Goal: Contribute content: Add original content to the website for others to see

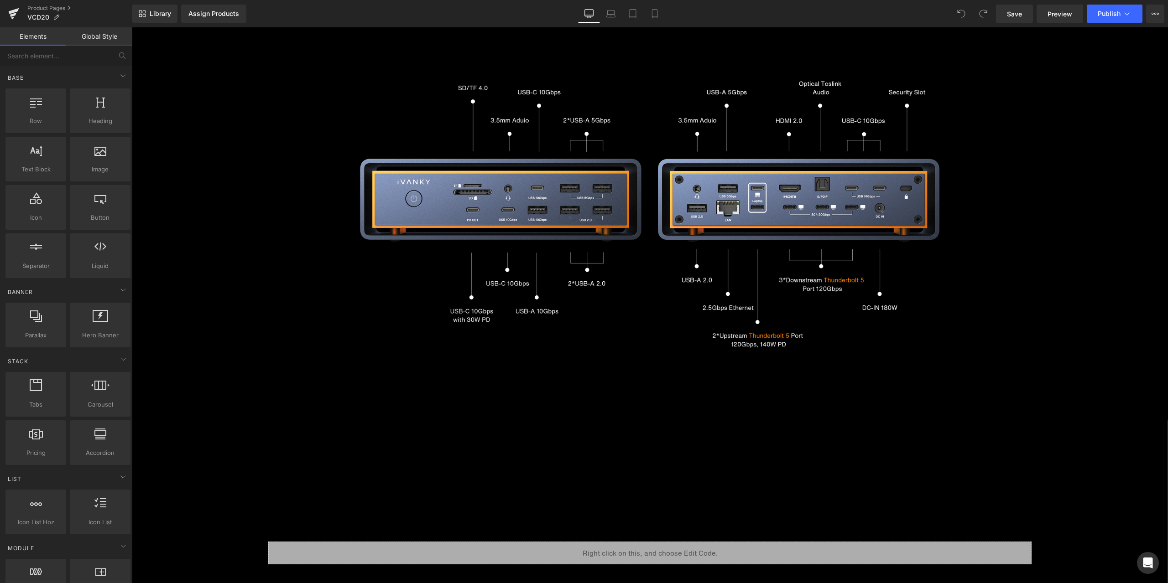
scroll to position [2646, 0]
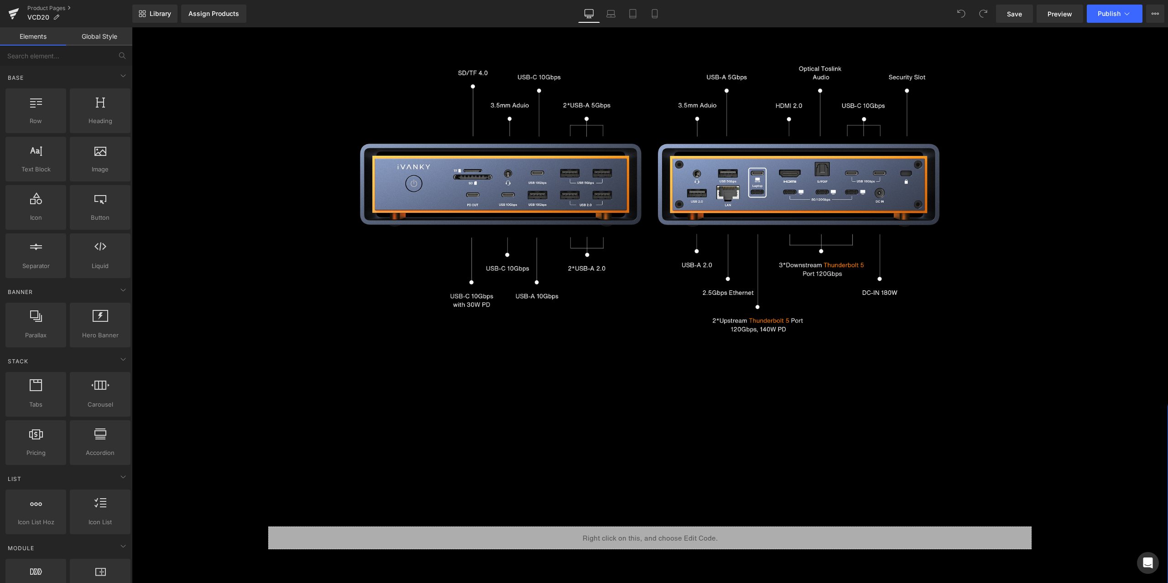
click at [1032, 276] on img at bounding box center [650, 194] width 1036 height 437
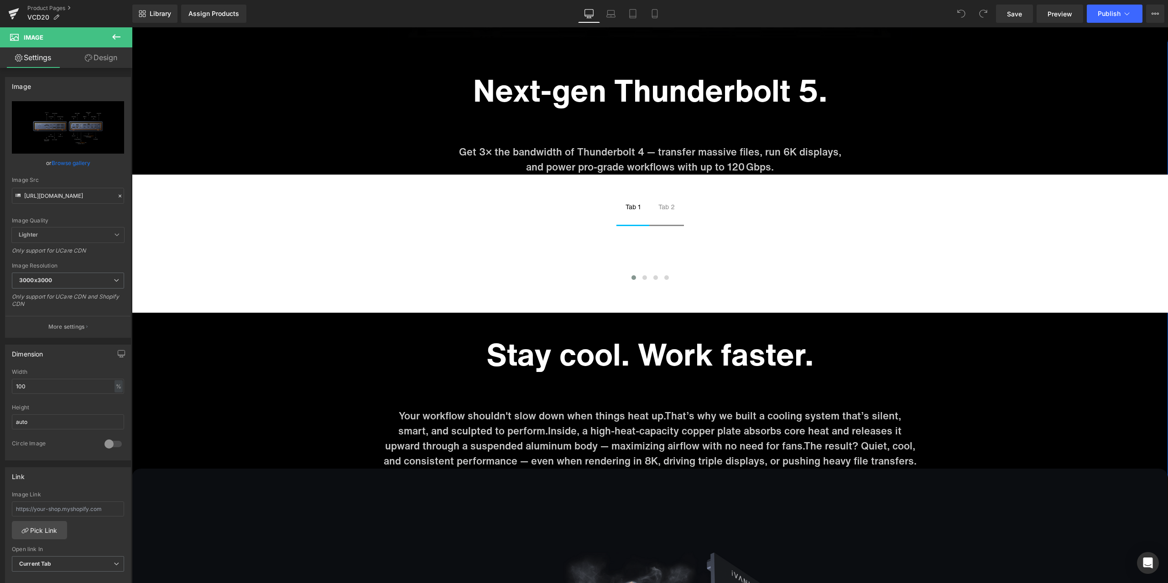
scroll to position [3695, 0]
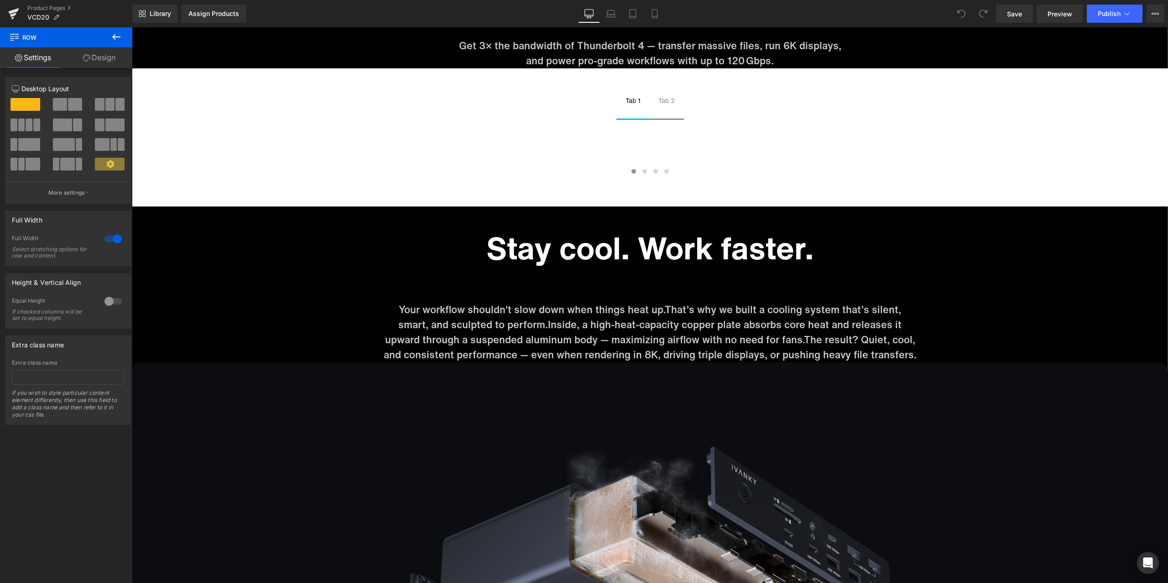
scroll to position [3832, 0]
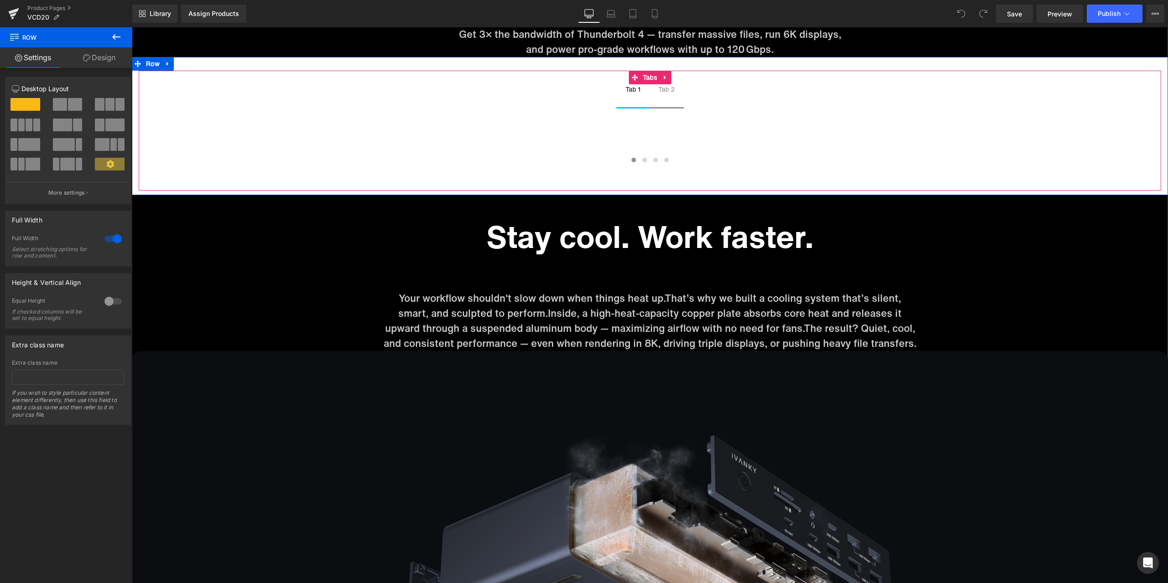
click at [873, 78] on div "Tab 1 Text Block Tab 2 Text Block Image Image Image Image ‹ › Carousel Tabs" at bounding box center [650, 131] width 1022 height 120
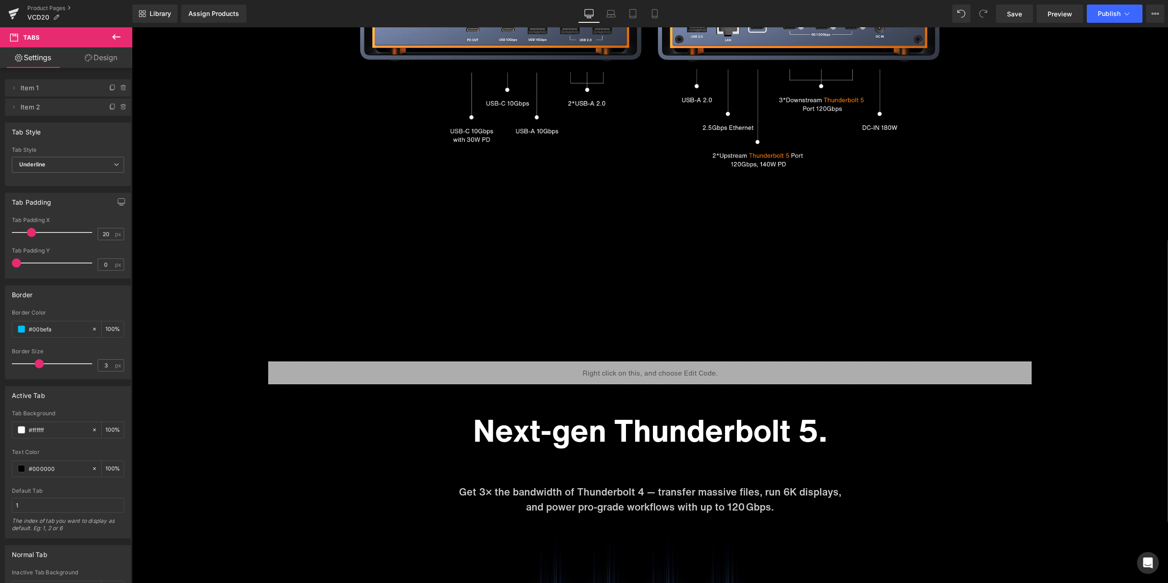
scroll to position [2828, 0]
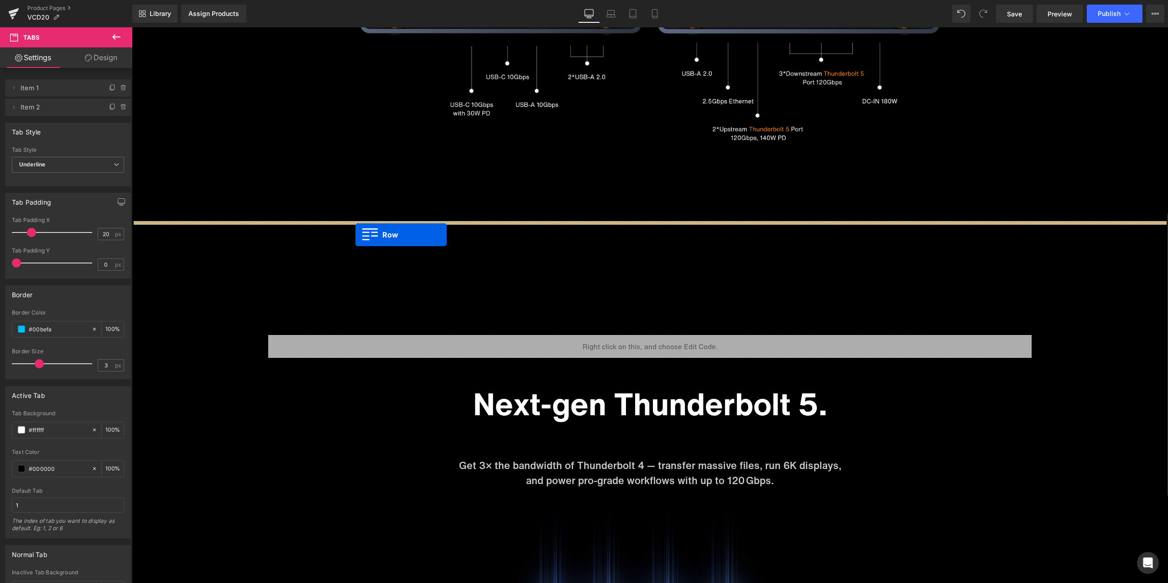
drag, startPoint x: 277, startPoint y: 265, endPoint x: 355, endPoint y: 235, distance: 83.6
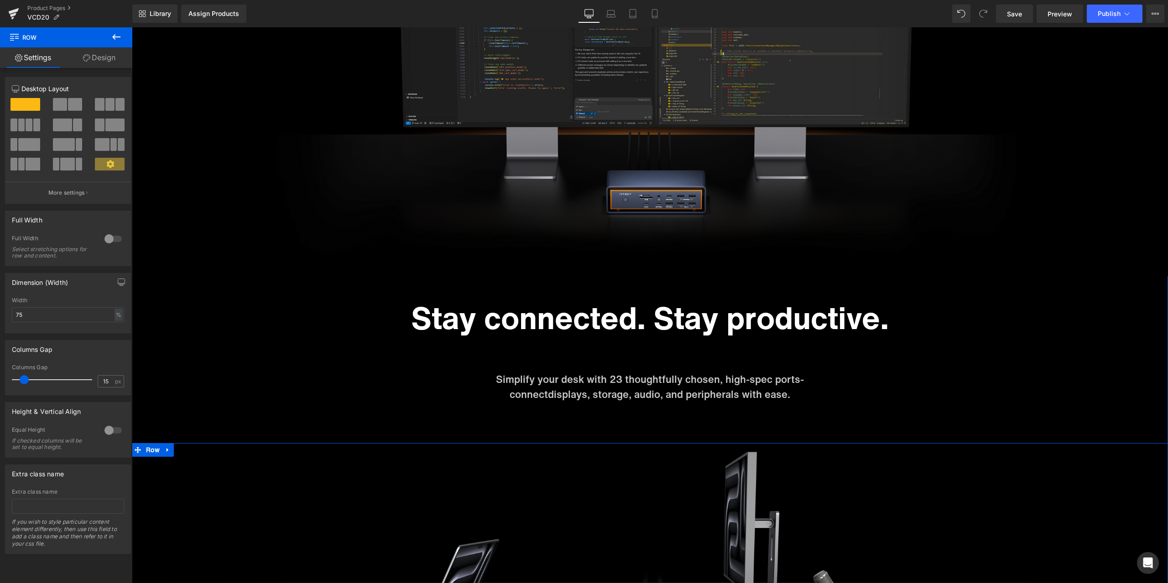
scroll to position [1528, 0]
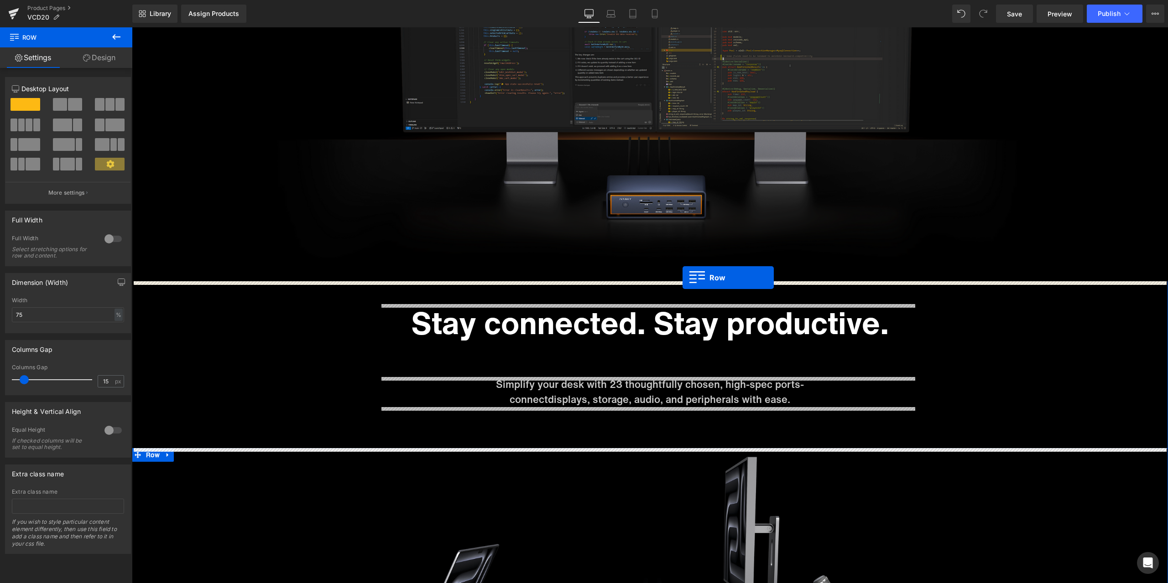
drag, startPoint x: 282, startPoint y: 361, endPoint x: 682, endPoint y: 278, distance: 409.1
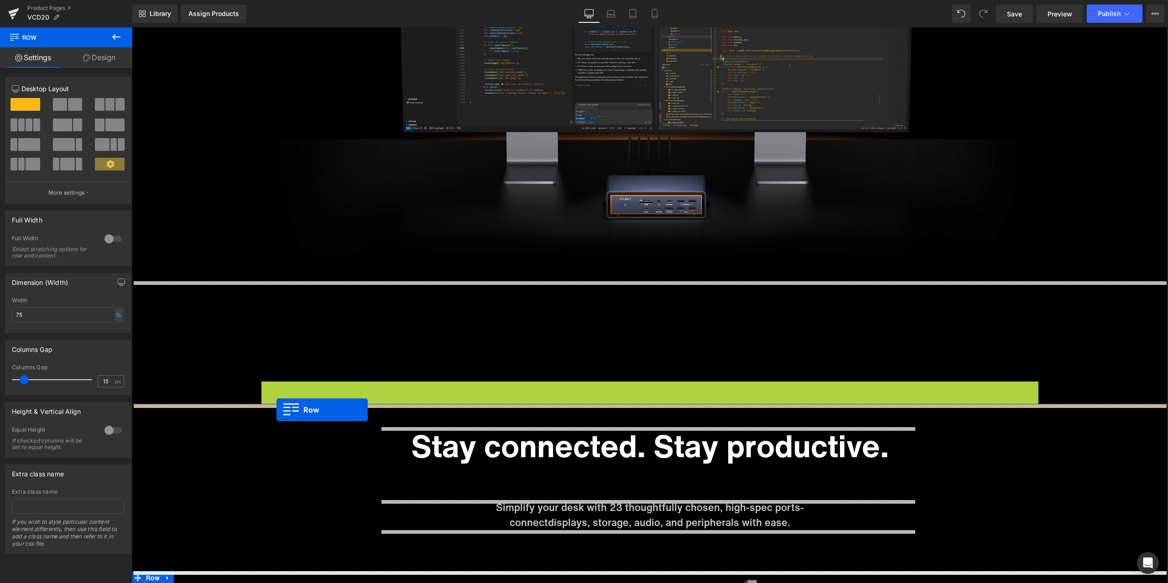
drag, startPoint x: 276, startPoint y: 392, endPoint x: 276, endPoint y: 410, distance: 18.3
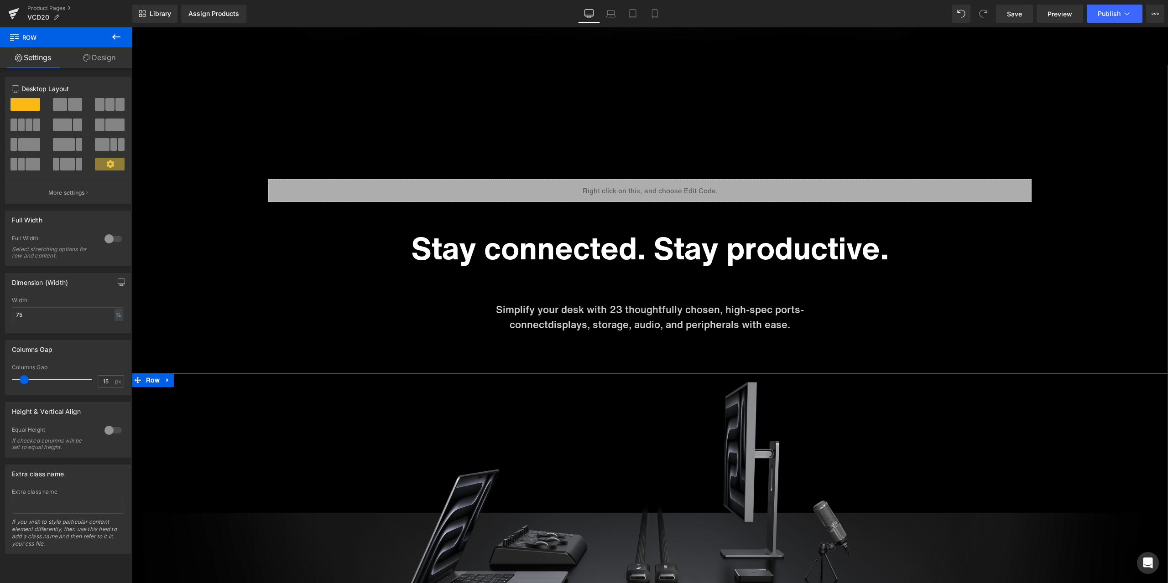
scroll to position [1756, 0]
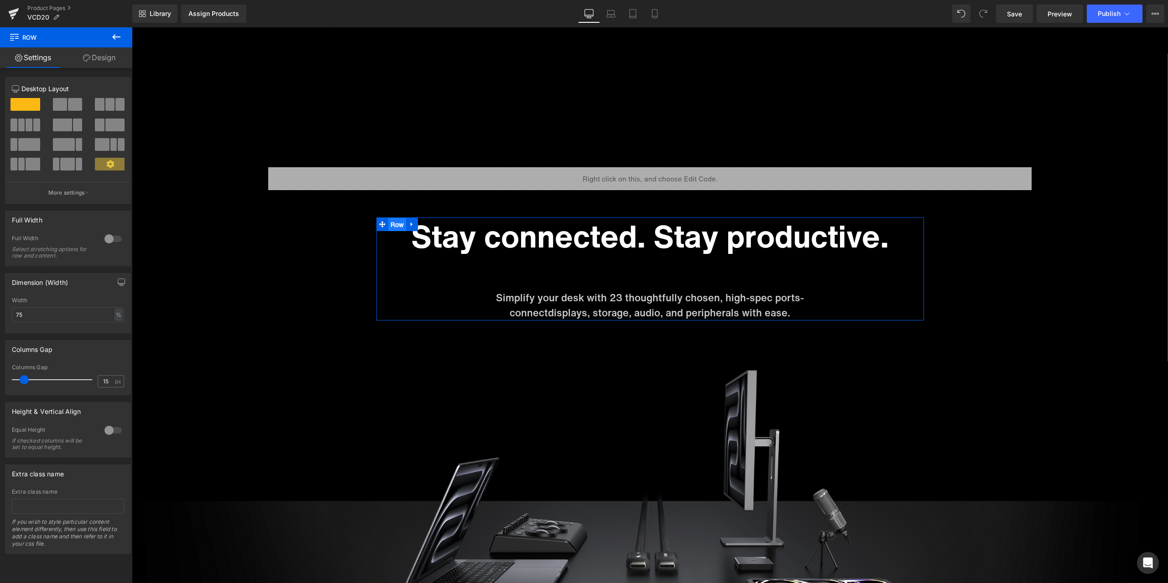
click at [389, 224] on span "Row" at bounding box center [397, 225] width 18 height 14
click at [102, 57] on link "Design" at bounding box center [99, 57] width 66 height 21
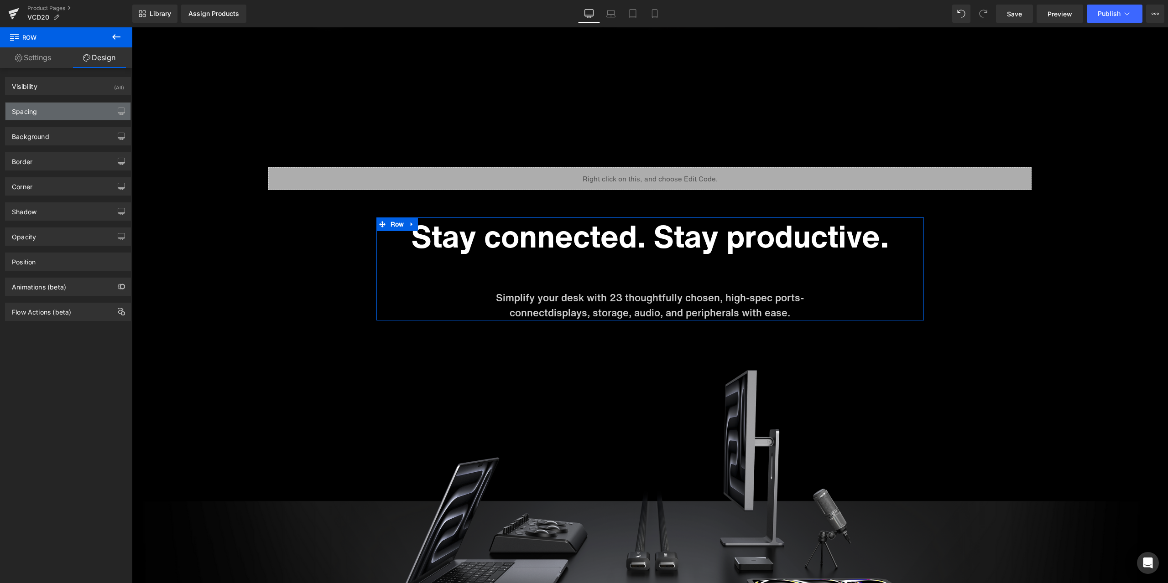
click at [51, 111] on div "Spacing" at bounding box center [67, 111] width 125 height 17
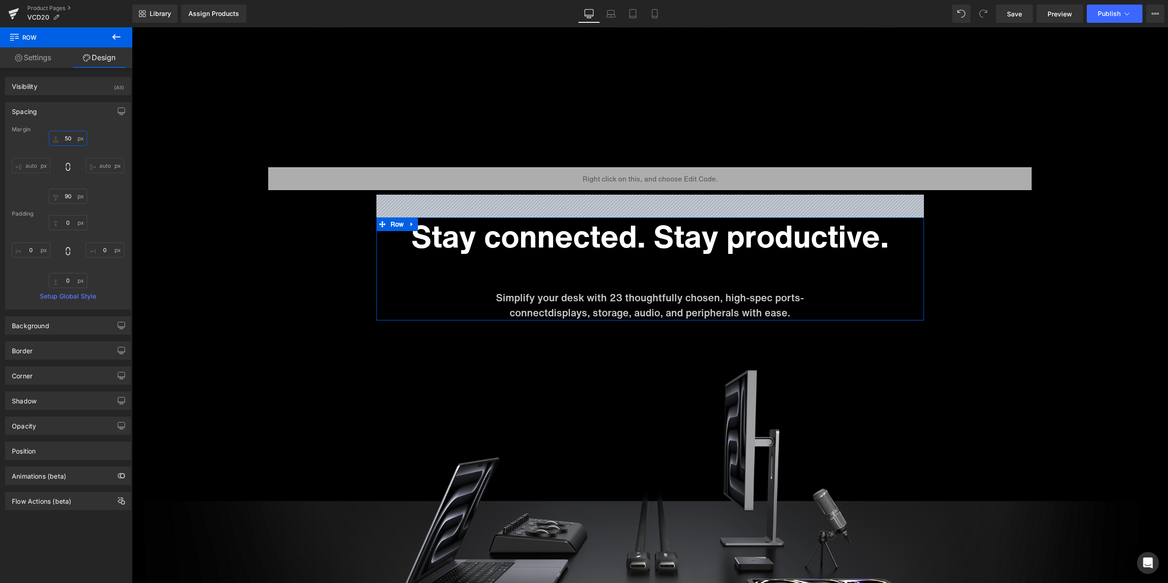
click at [72, 139] on input "50" at bounding box center [68, 138] width 38 height 15
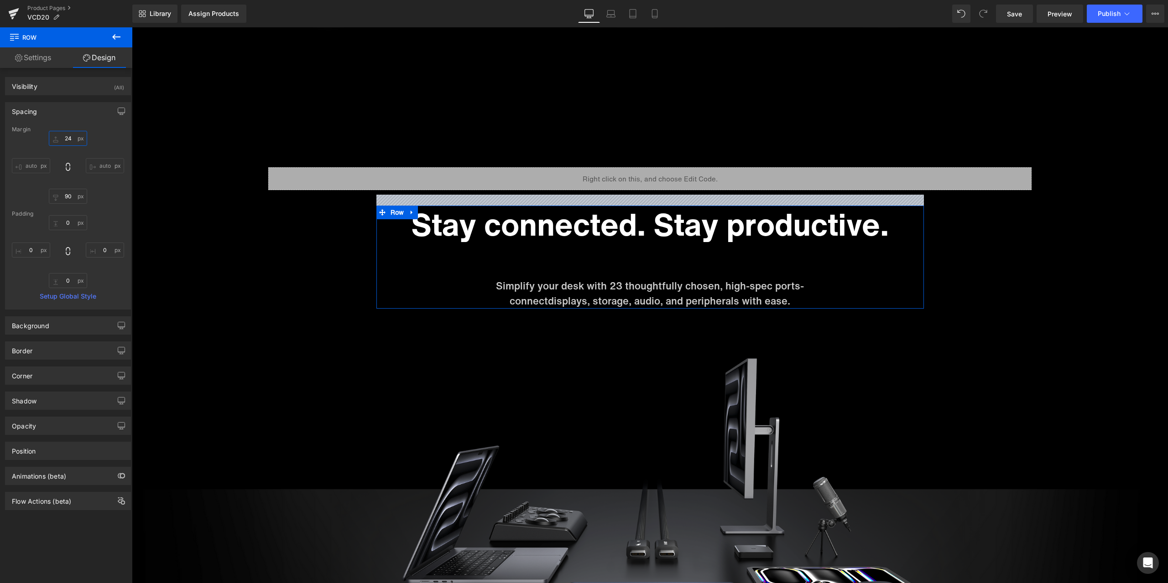
type input "240"
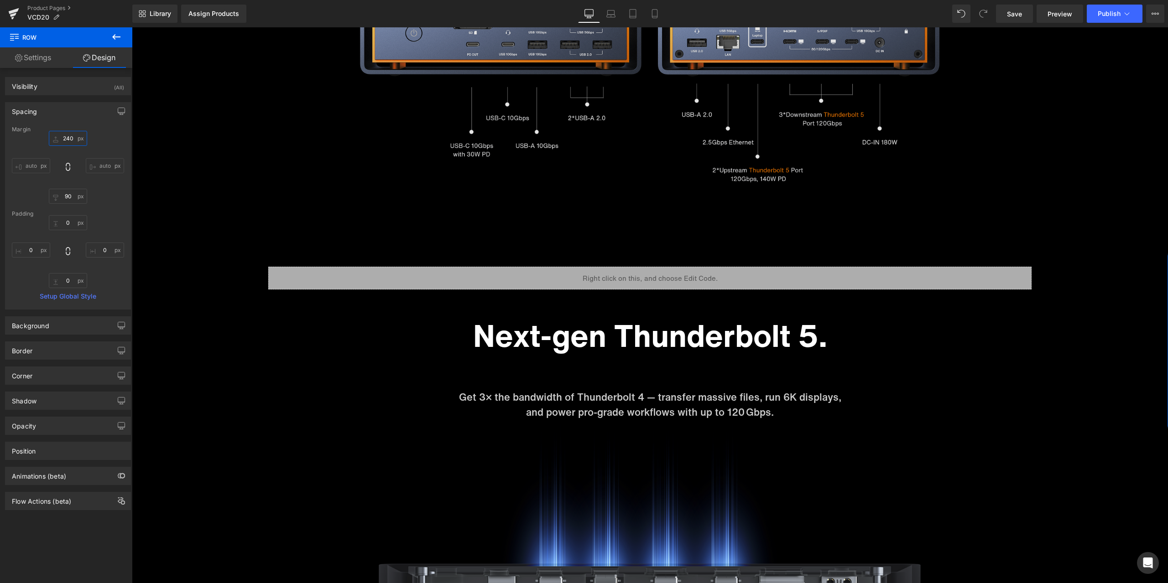
scroll to position [2988, 0]
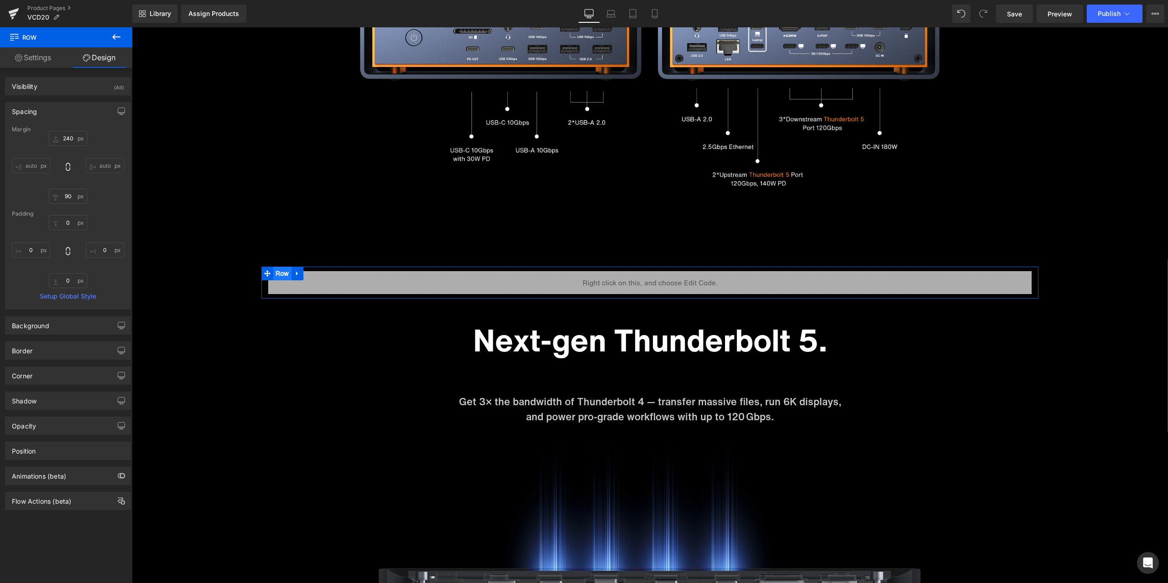
click at [273, 270] on span "Row" at bounding box center [282, 274] width 18 height 14
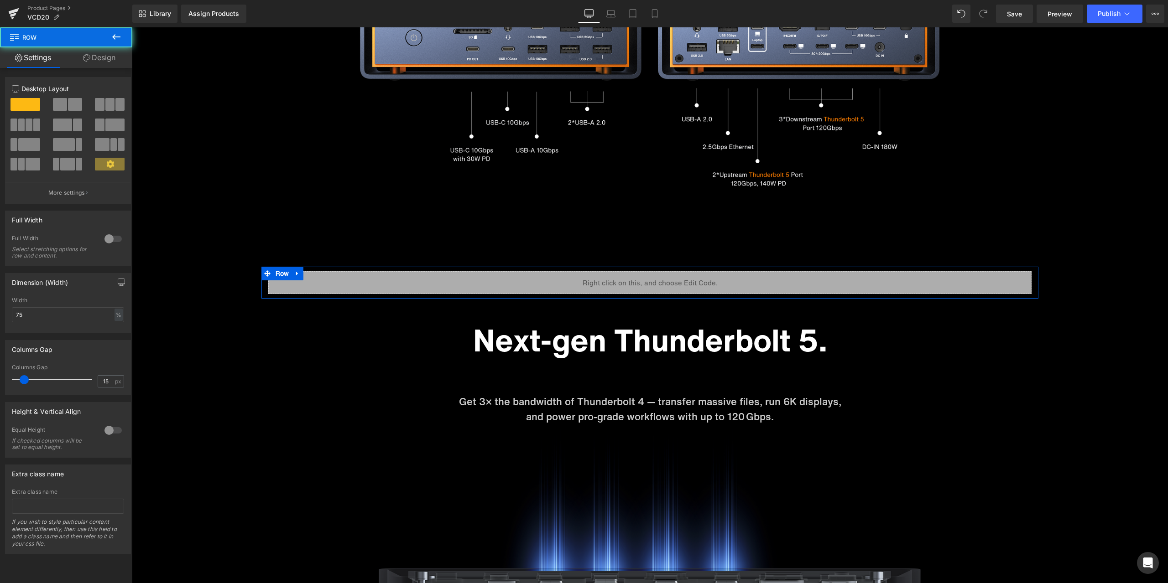
click at [104, 63] on link "Design" at bounding box center [99, 57] width 66 height 21
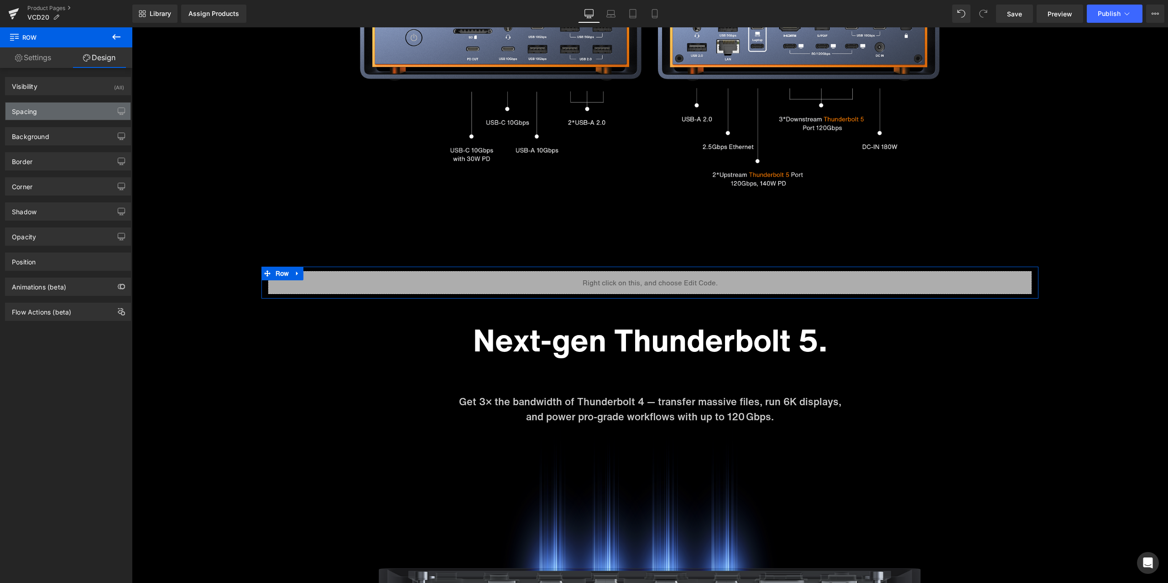
click at [60, 106] on div "Spacing" at bounding box center [67, 111] width 125 height 17
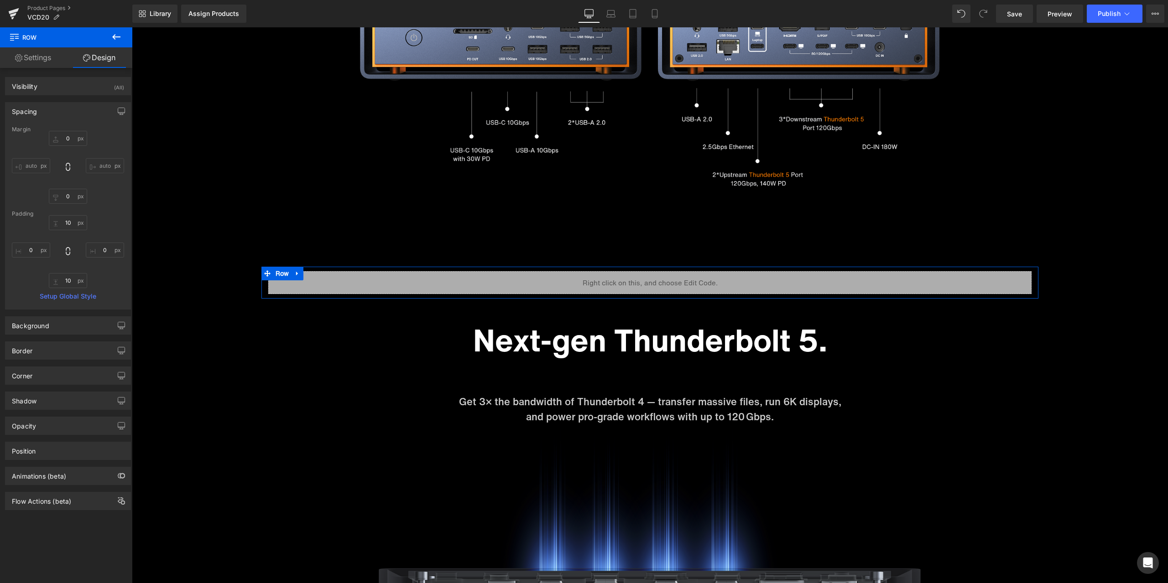
click at [60, 106] on div "Spacing" at bounding box center [67, 111] width 125 height 17
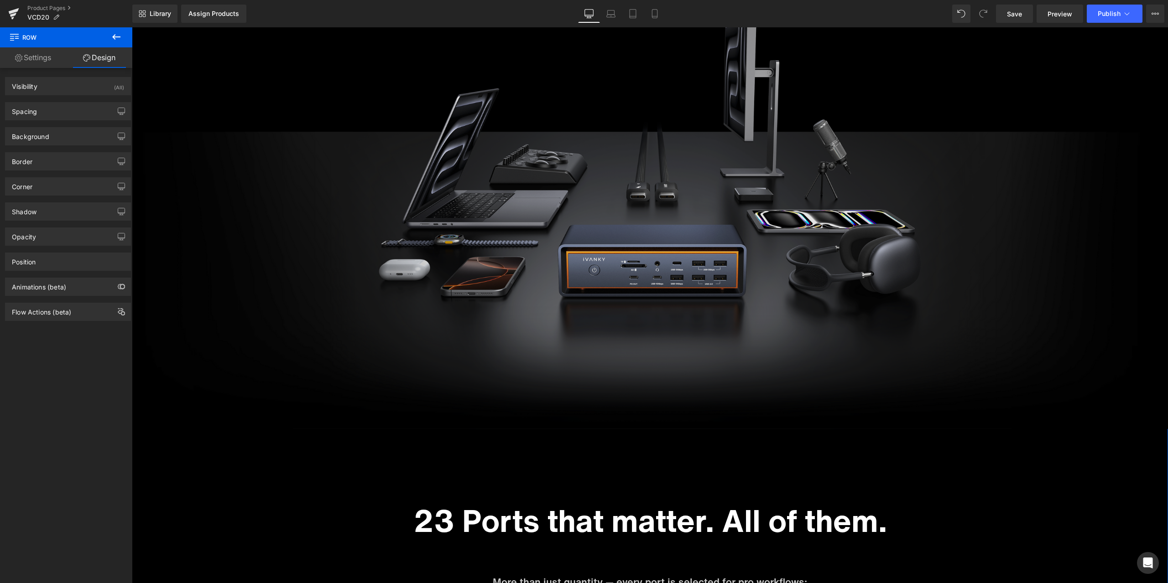
scroll to position [2030, 0]
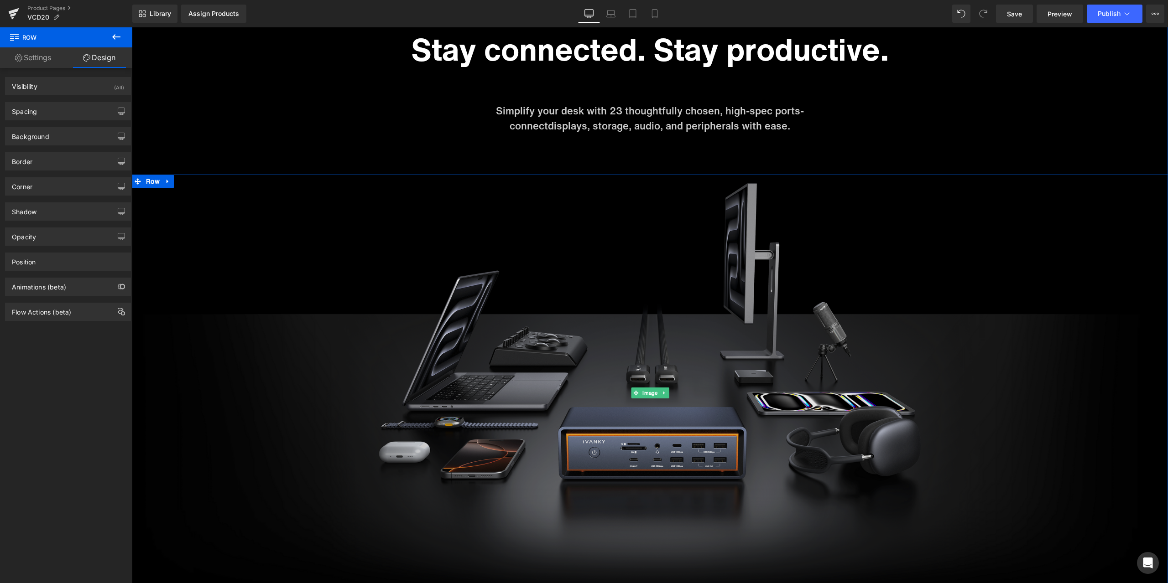
click at [991, 324] on img at bounding box center [650, 393] width 1036 height 437
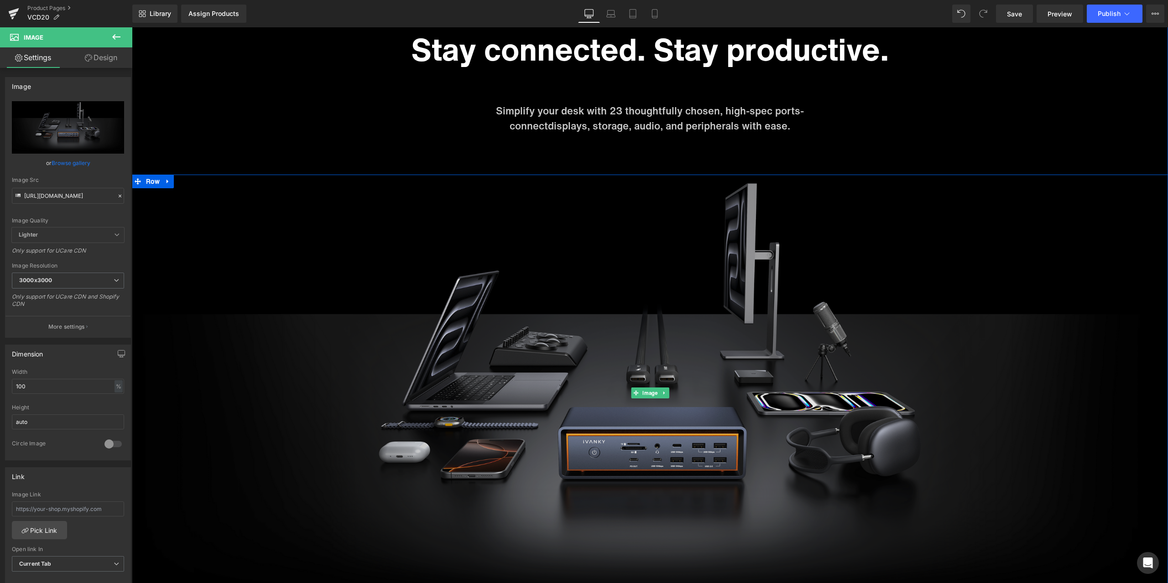
click at [970, 234] on img at bounding box center [650, 393] width 1036 height 437
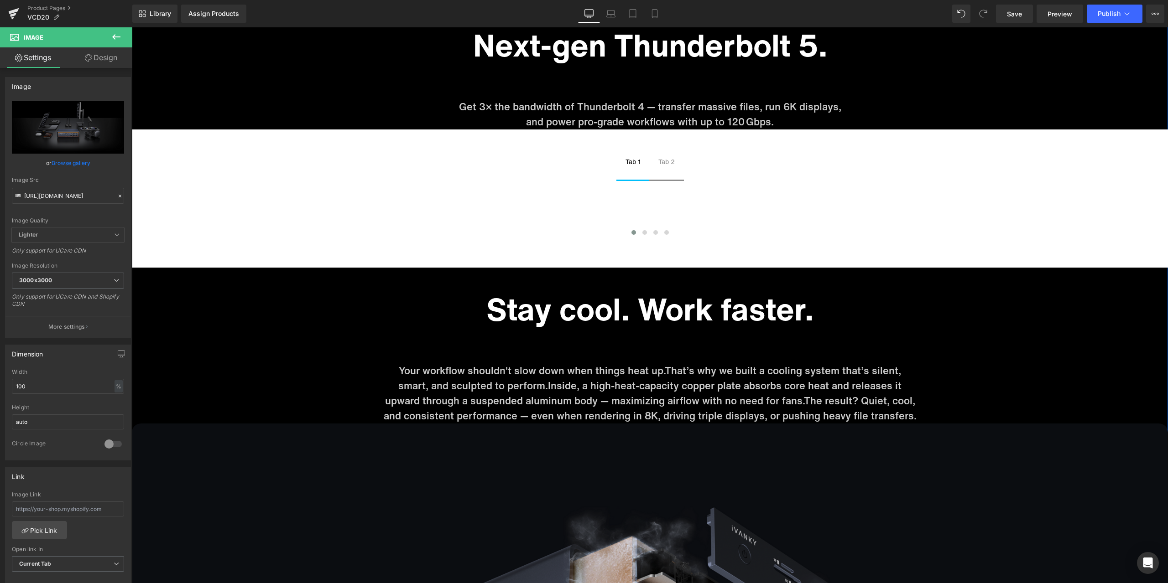
scroll to position [3900, 0]
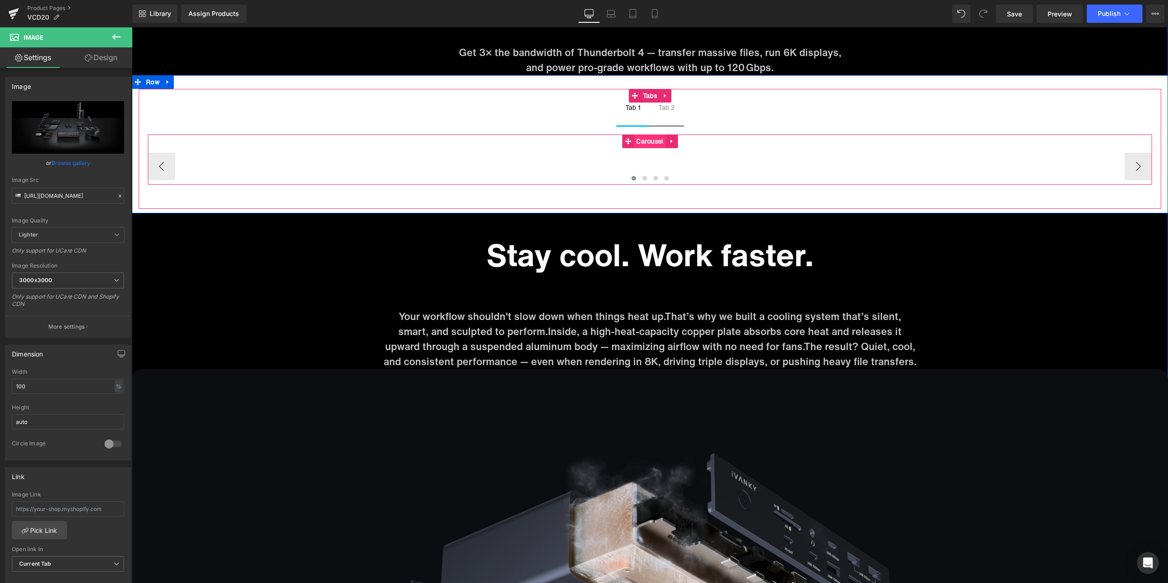
click at [645, 144] on span "Carousel" at bounding box center [650, 142] width 32 height 14
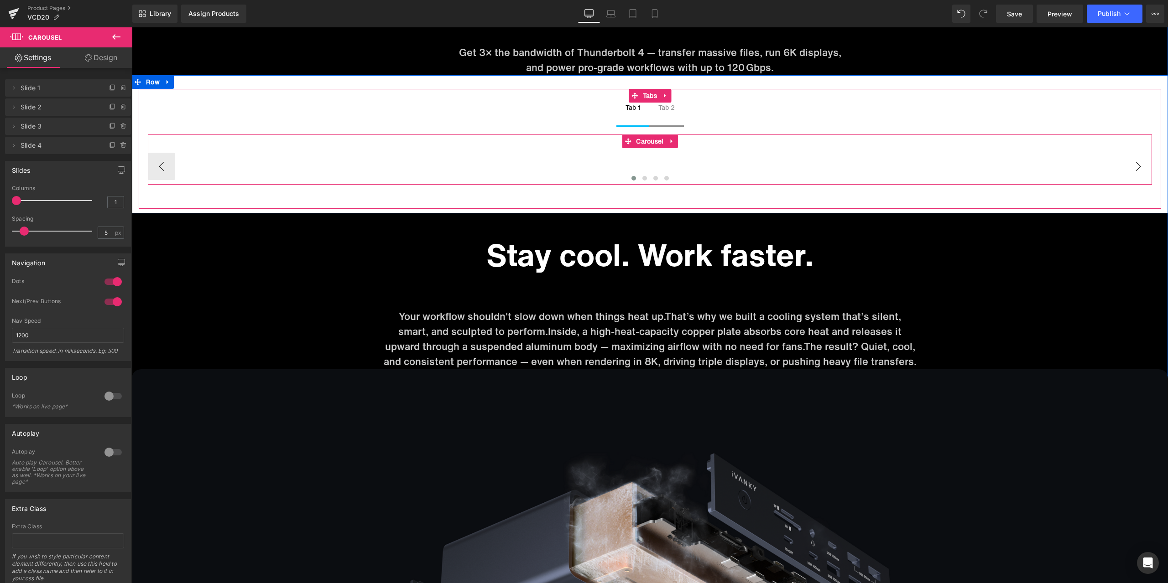
click at [1132, 158] on button "›" at bounding box center [1138, 166] width 27 height 27
click at [167, 168] on button "‹" at bounding box center [161, 166] width 27 height 27
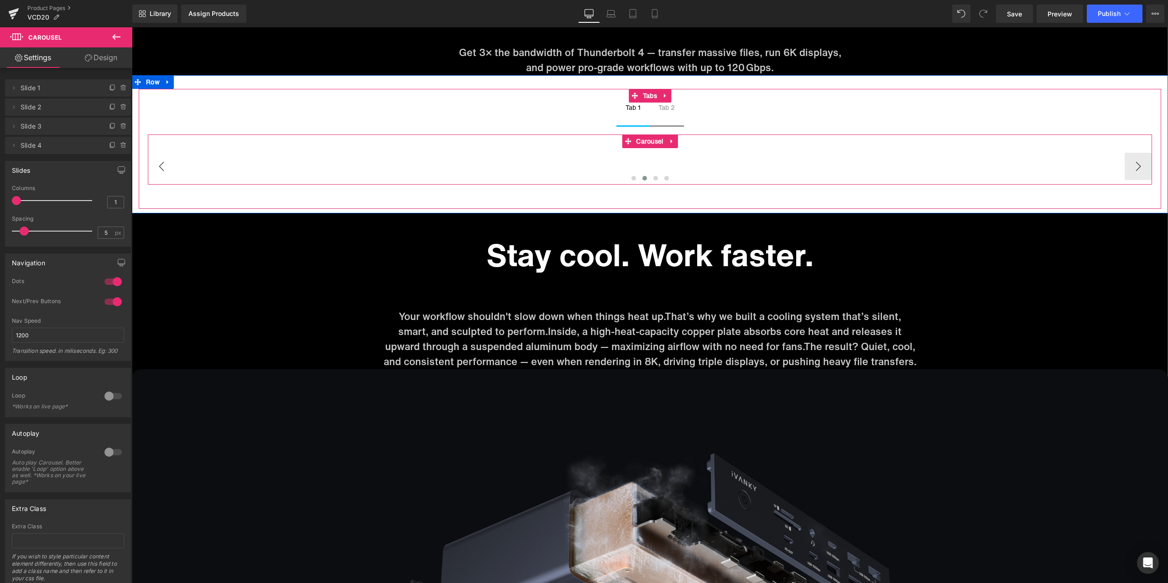
click at [167, 168] on button "‹" at bounding box center [161, 166] width 27 height 27
click at [642, 141] on div "Image Image Image Image ‹ › Carousel" at bounding box center [650, 160] width 1004 height 50
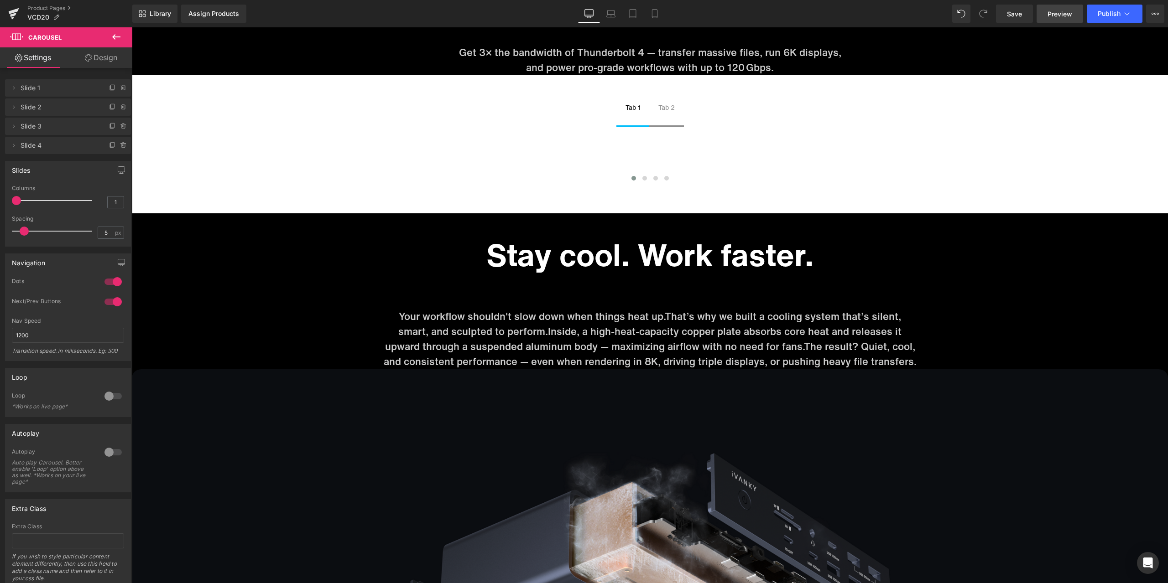
click at [1068, 21] on link "Preview" at bounding box center [1059, 14] width 47 height 18
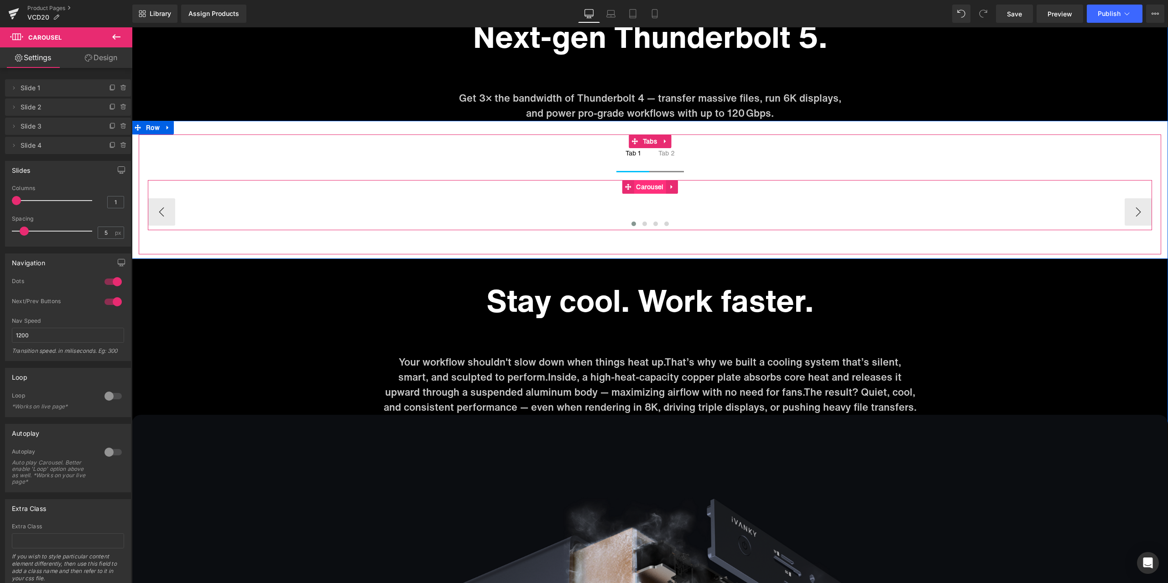
click at [649, 190] on span "Carousel" at bounding box center [650, 187] width 32 height 14
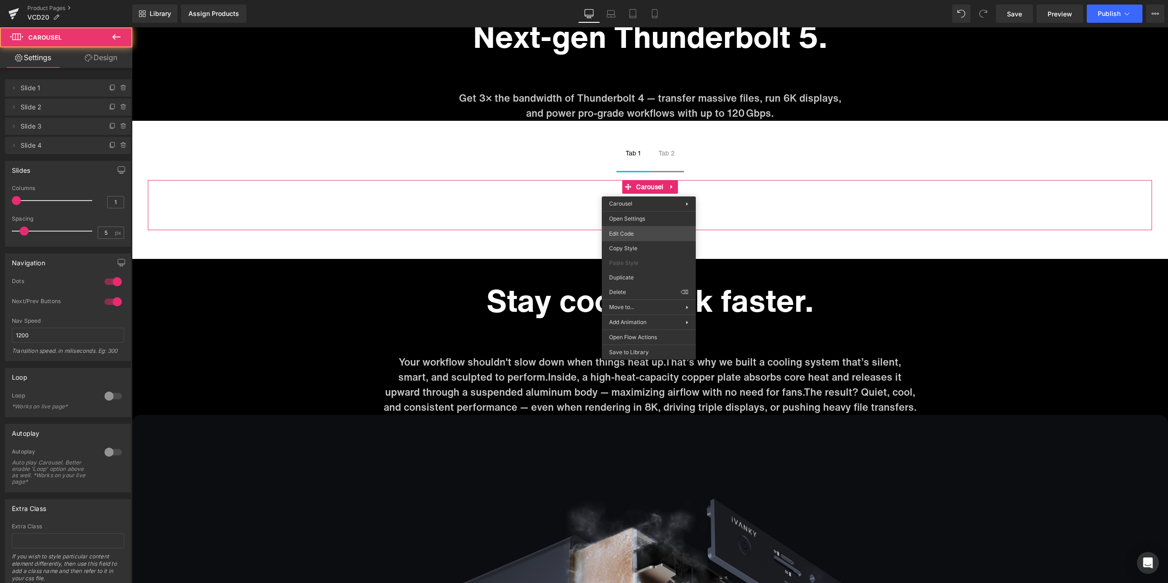
click at [651, 0] on div "Carousel You are previewing how the will restyle your page. You can not edit El…" at bounding box center [584, 0] width 1168 height 0
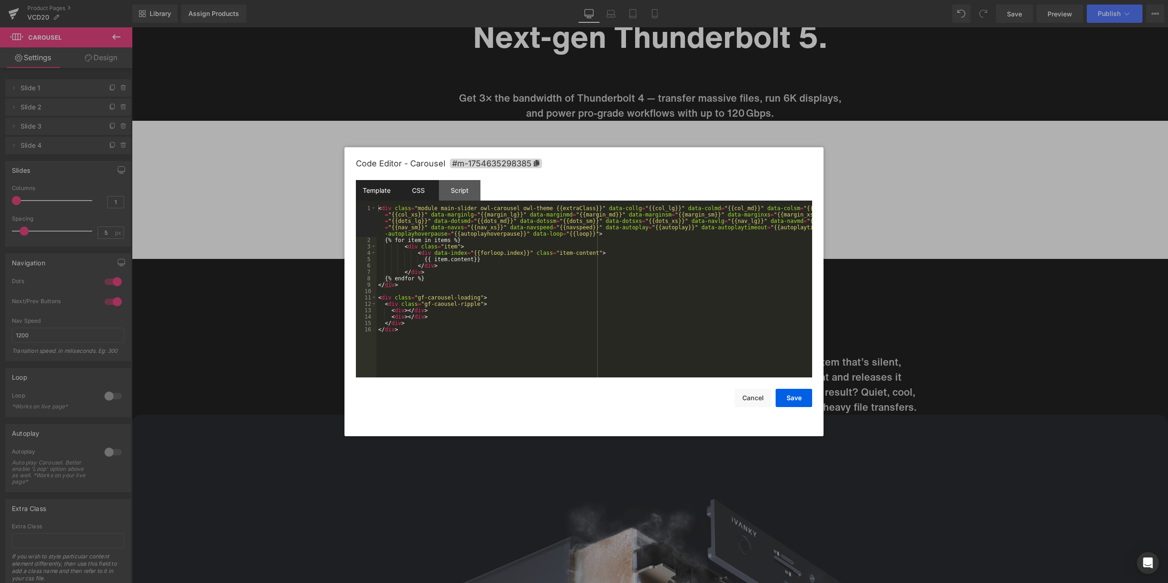
click at [417, 190] on div "CSS" at bounding box center [418, 190] width 42 height 21
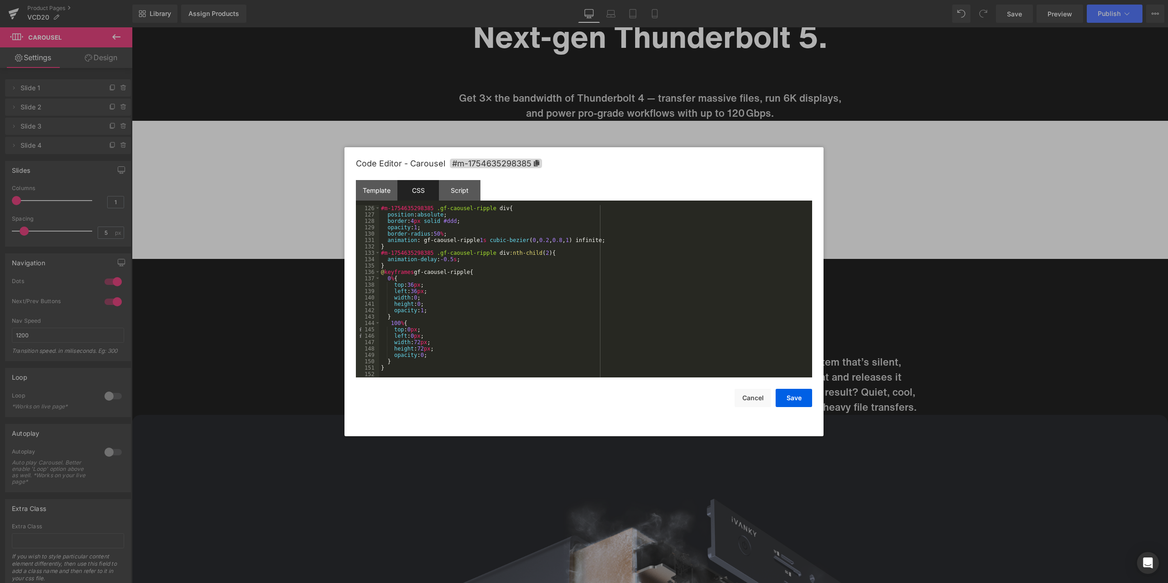
scroll to position [798, 0]
click at [382, 194] on div "Template" at bounding box center [377, 190] width 42 height 21
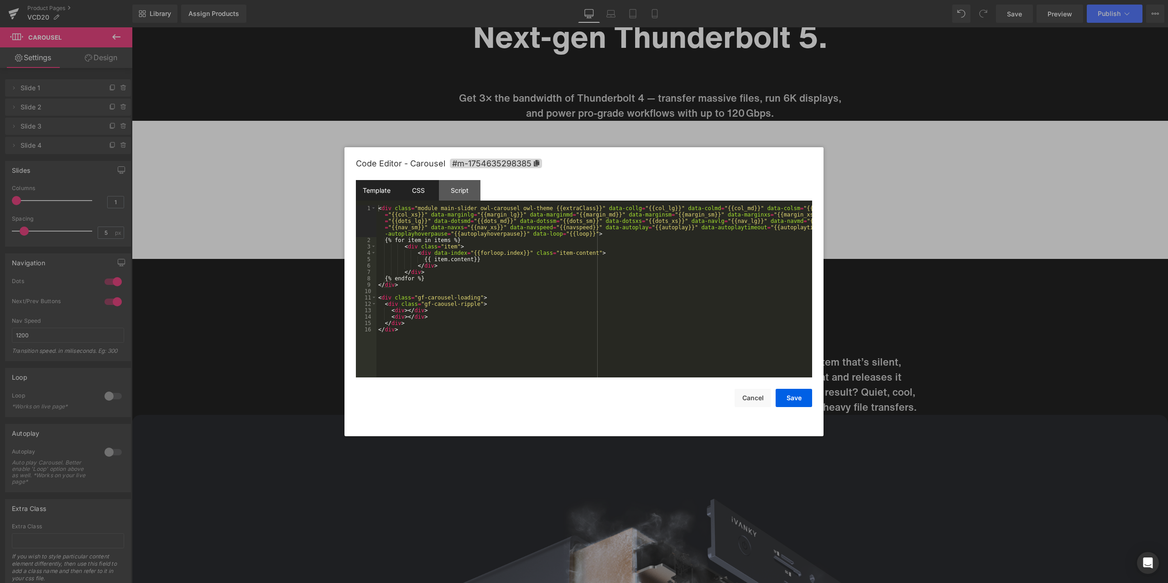
click at [409, 187] on div "CSS" at bounding box center [418, 190] width 42 height 21
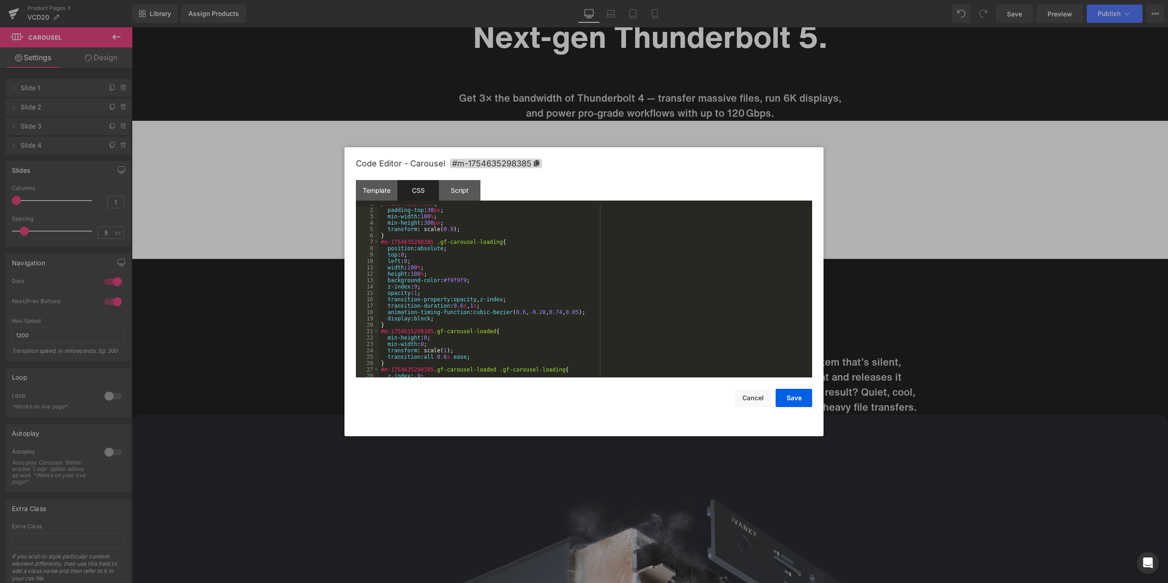
scroll to position [0, 0]
drag, startPoint x: 948, startPoint y: 255, endPoint x: 815, endPoint y: 228, distance: 136.0
click at [948, 255] on div at bounding box center [584, 291] width 1168 height 583
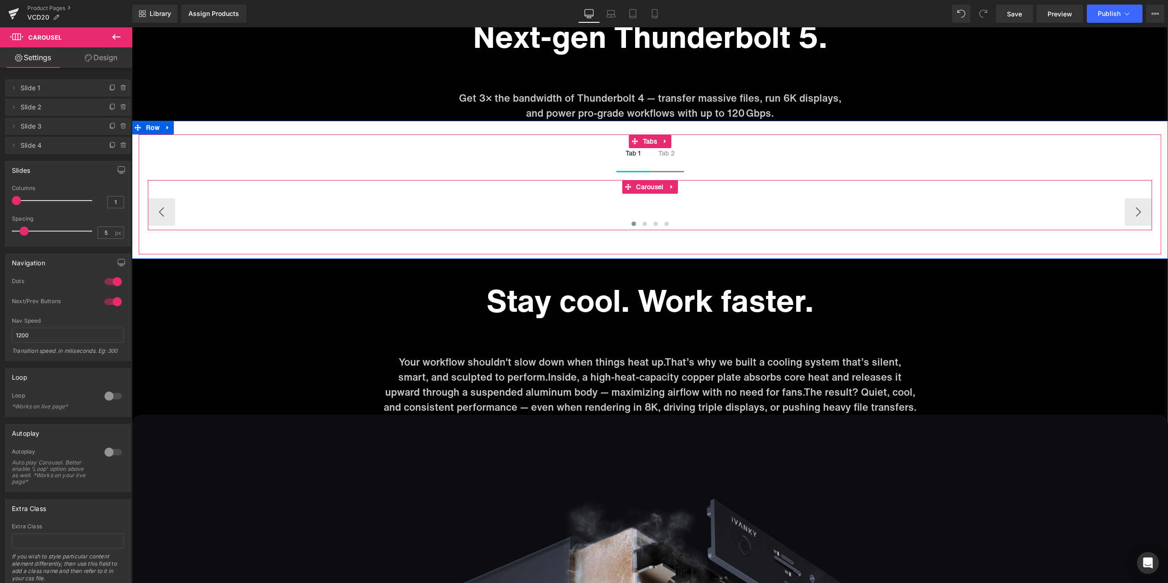
click at [637, 205] on div "Image Image Image Image" at bounding box center [508, 205] width 721 height 23
drag, startPoint x: 637, startPoint y: 205, endPoint x: 637, endPoint y: 214, distance: 9.1
click at [637, 214] on div "Image Image Image Image" at bounding box center [508, 205] width 721 height 23
click at [645, 186] on span "Carousel" at bounding box center [650, 187] width 32 height 14
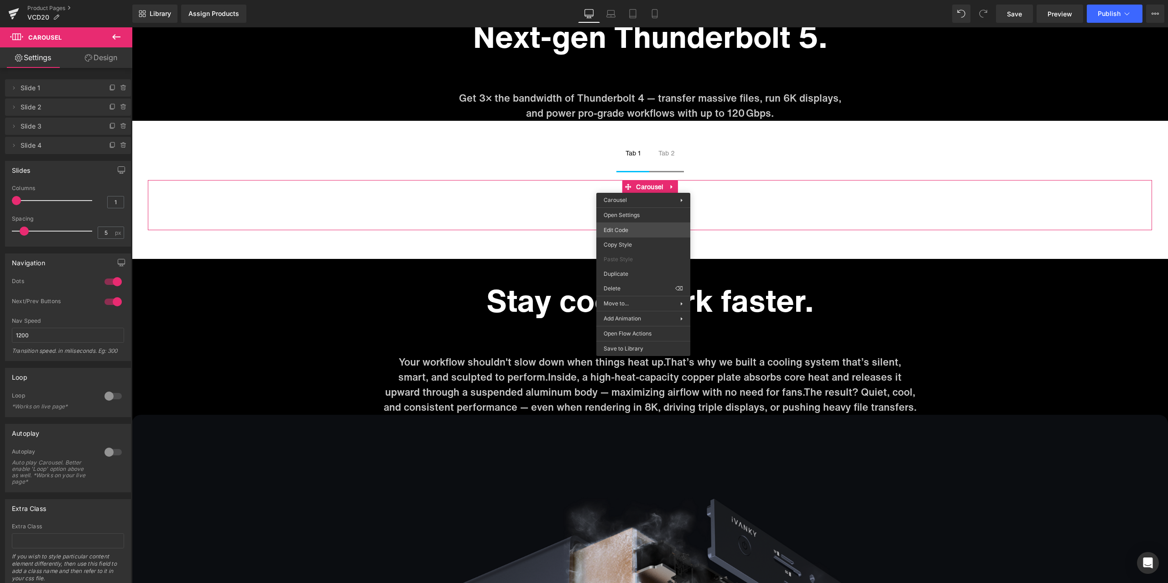
click at [648, 0] on div "Carousel You are previewing how the will restyle your page. You can not edit El…" at bounding box center [584, 0] width 1168 height 0
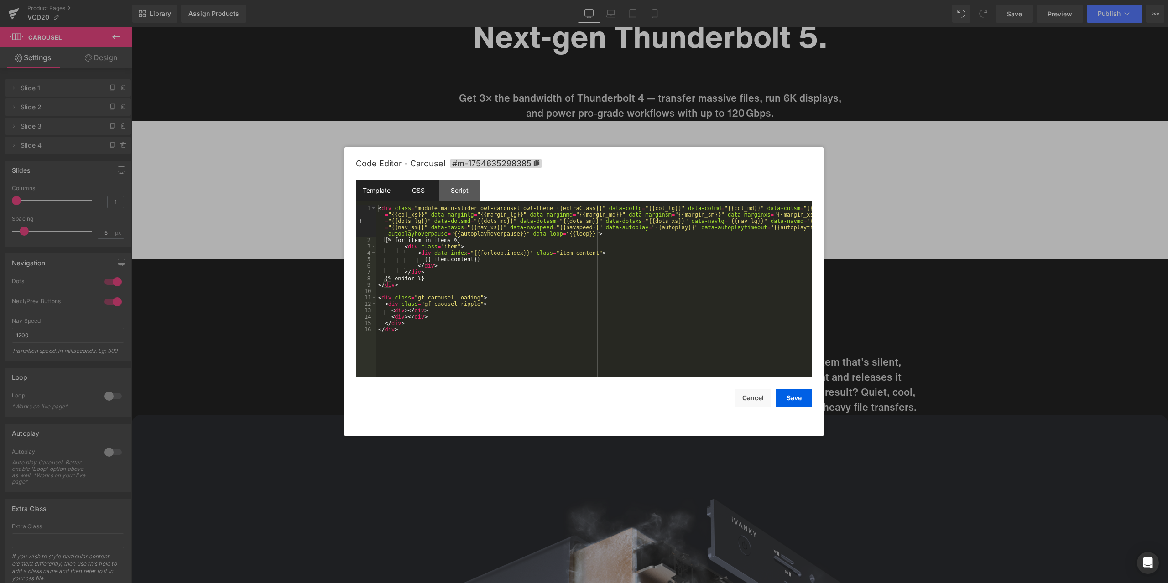
click at [424, 188] on div "CSS" at bounding box center [418, 190] width 42 height 21
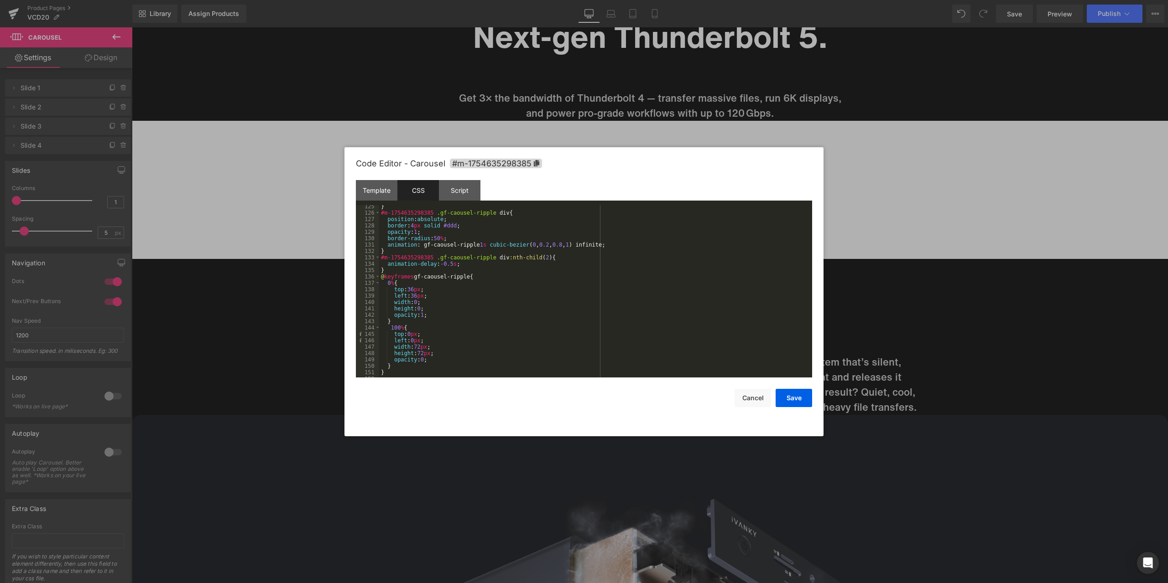
scroll to position [798, 0]
click at [479, 188] on div "Script" at bounding box center [460, 190] width 42 height 21
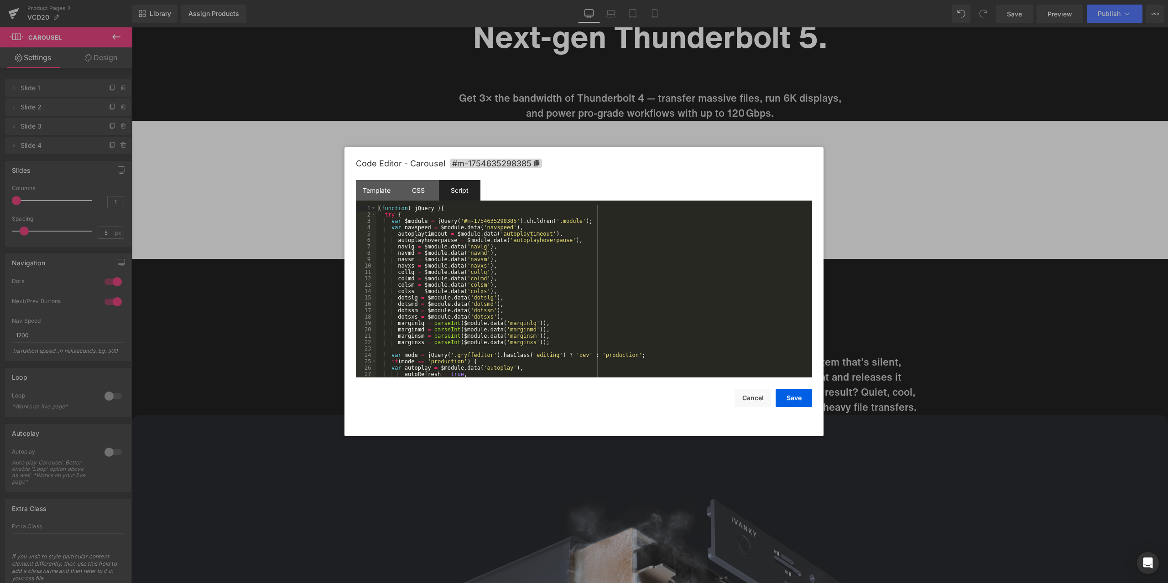
scroll to position [0, 0]
click at [368, 182] on div "Template" at bounding box center [377, 190] width 42 height 21
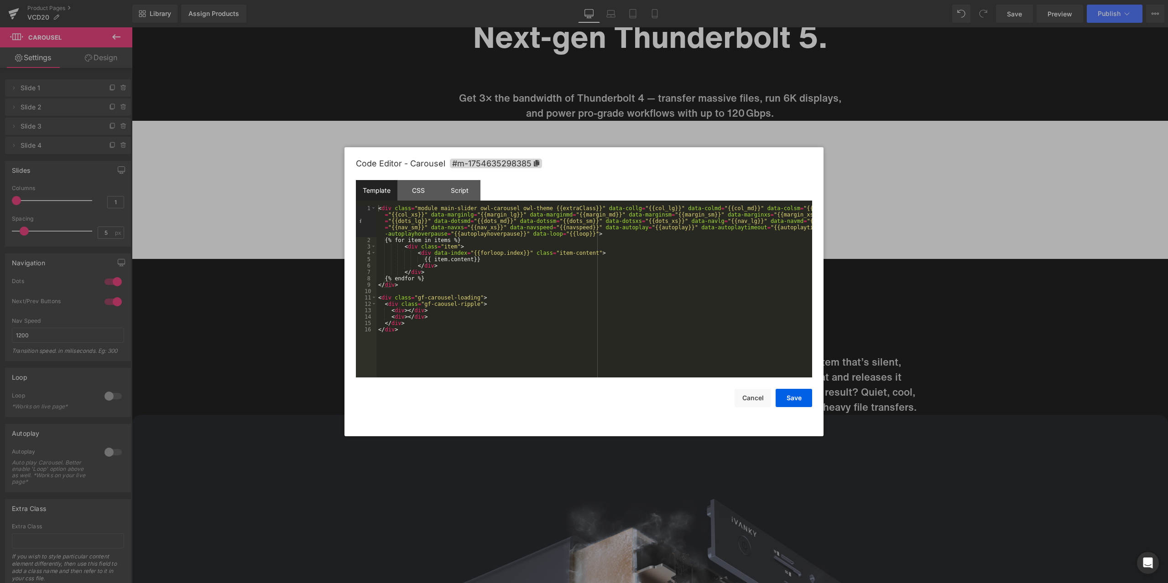
click at [881, 171] on div at bounding box center [584, 291] width 1168 height 583
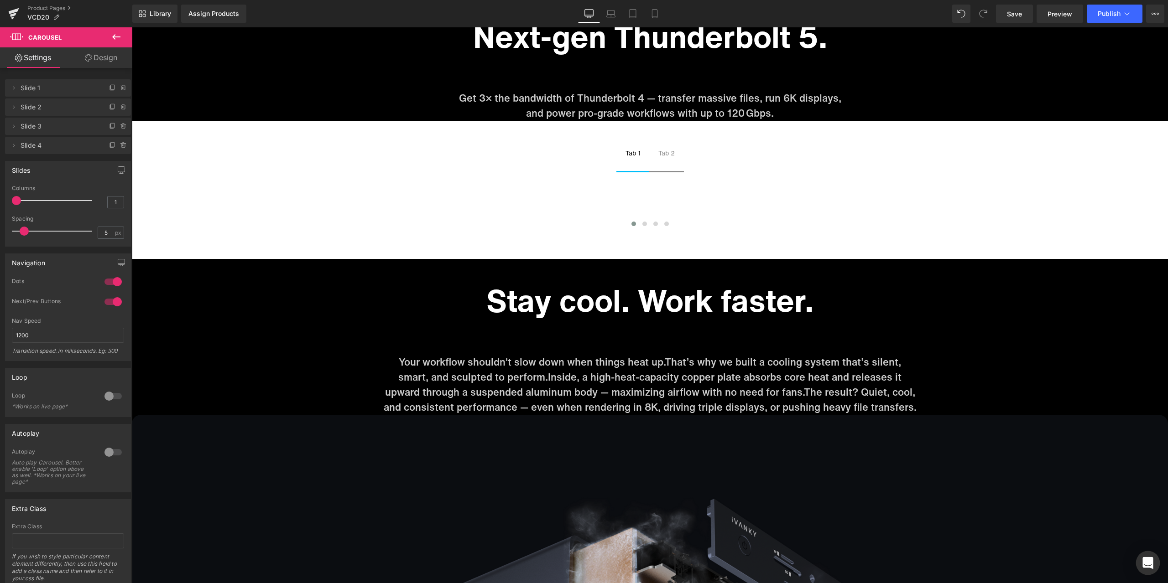
click at [1151, 555] on div "Open Intercom Messenger" at bounding box center [1148, 564] width 24 height 24
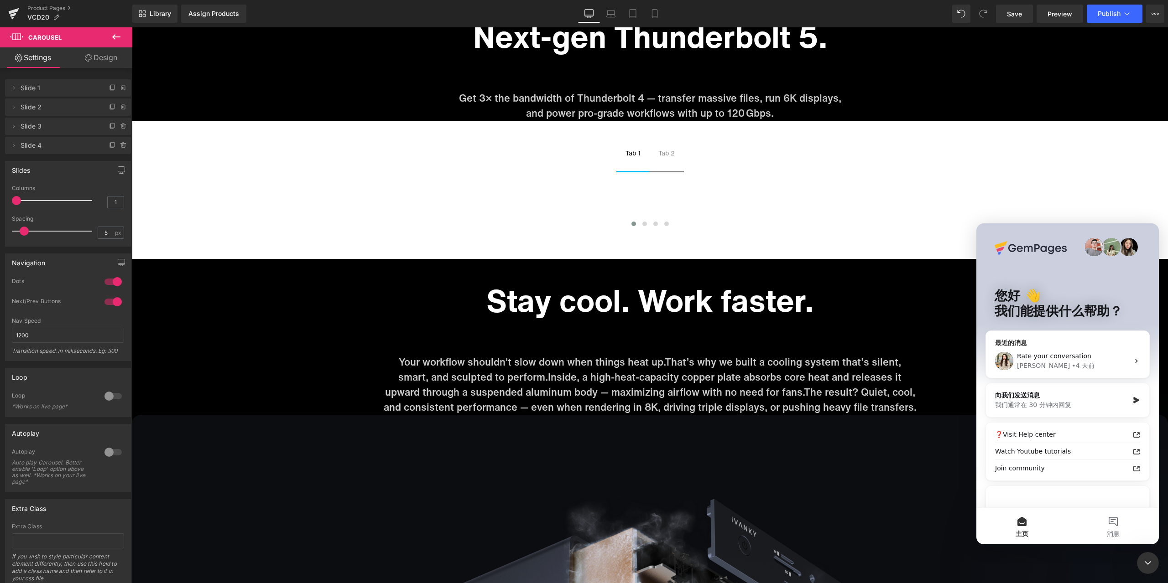
click at [1052, 347] on div "Rate your conversation [PERSON_NAME] • 4 天前" at bounding box center [1067, 361] width 163 height 34
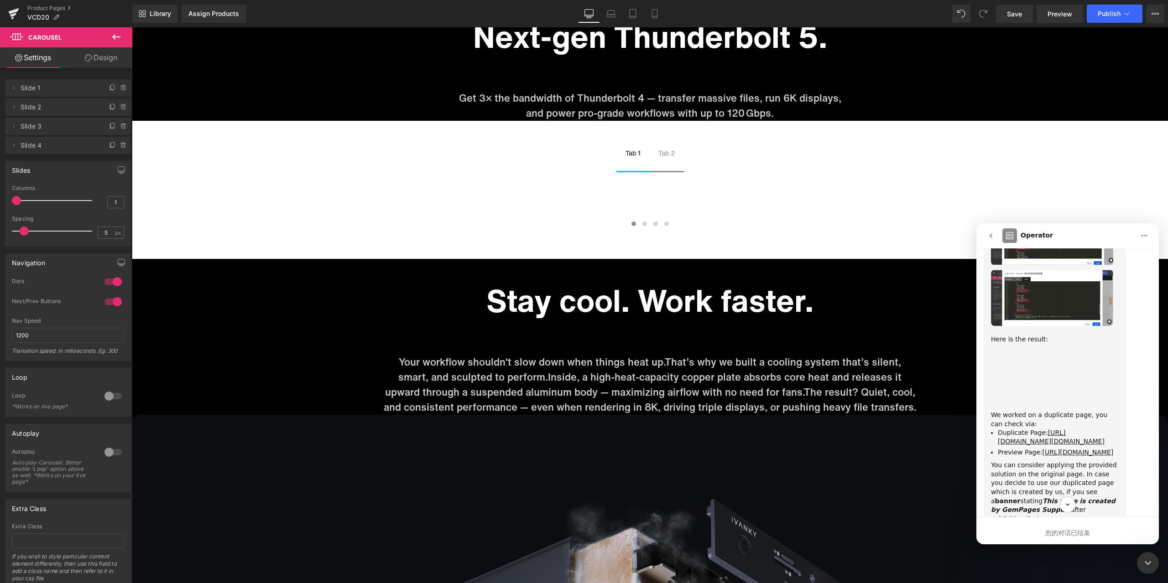
scroll to position [1134, 0]
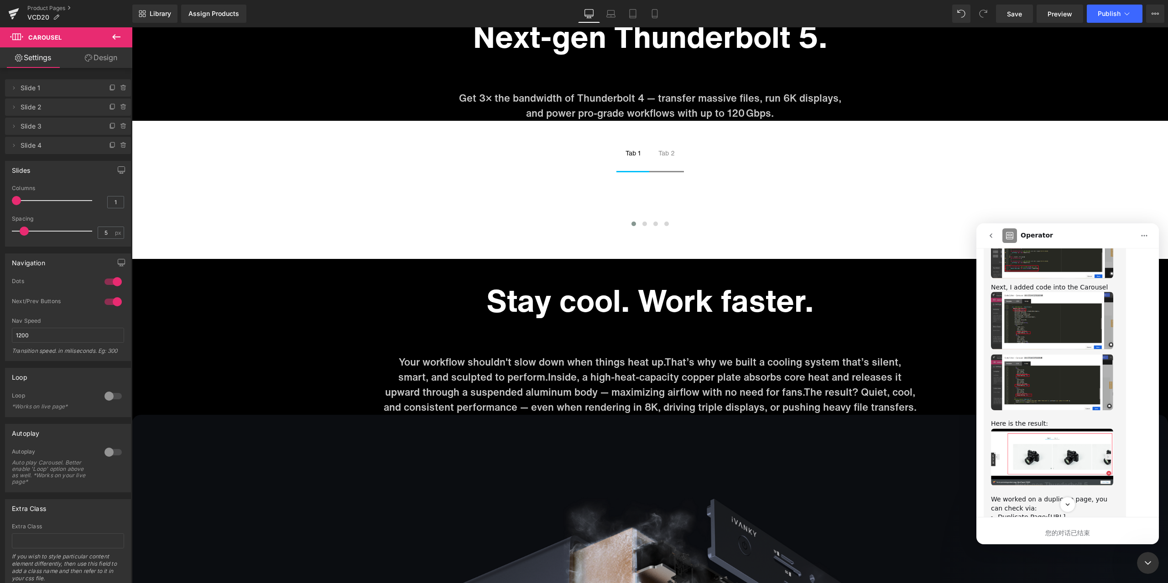
click at [1075, 454] on img "Dzung说…" at bounding box center [1052, 457] width 122 height 57
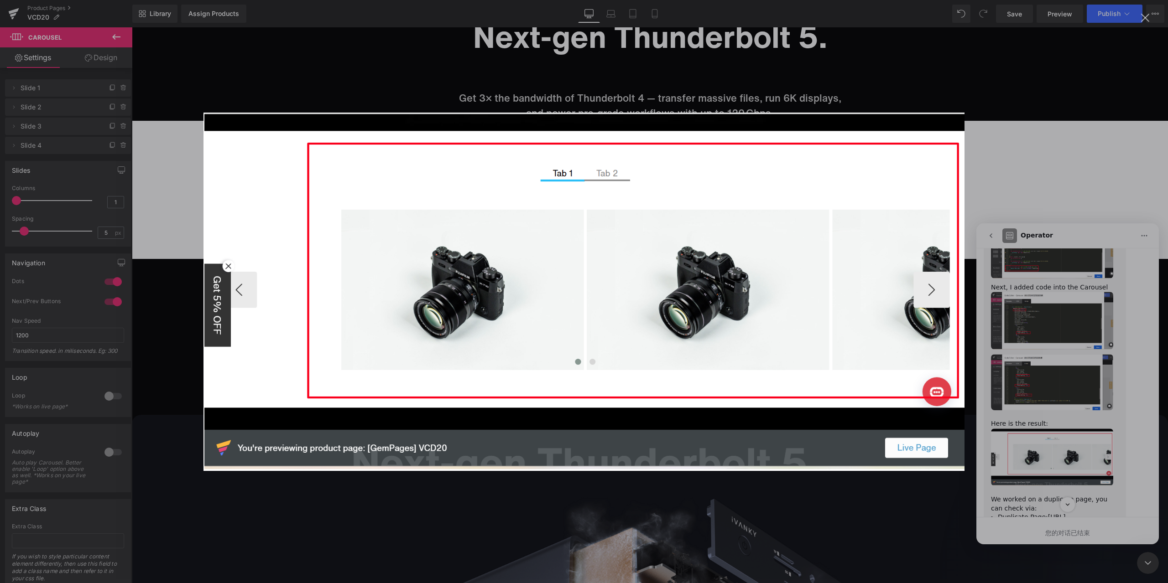
scroll to position [0, 0]
click at [650, 253] on img "关闭" at bounding box center [583, 292] width 761 height 359
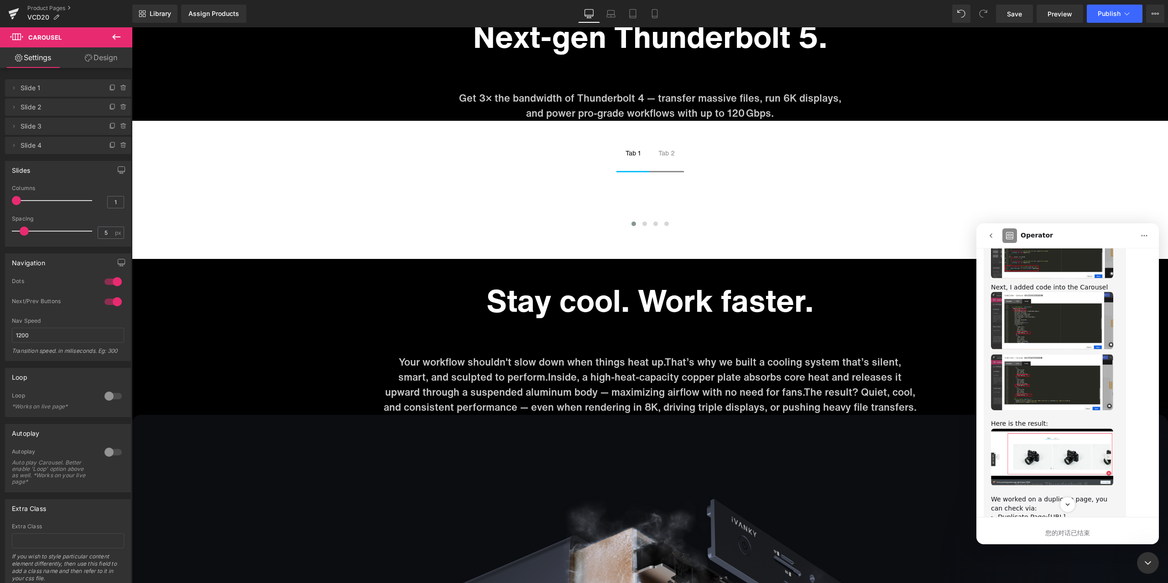
click at [867, 250] on div at bounding box center [584, 278] width 1168 height 556
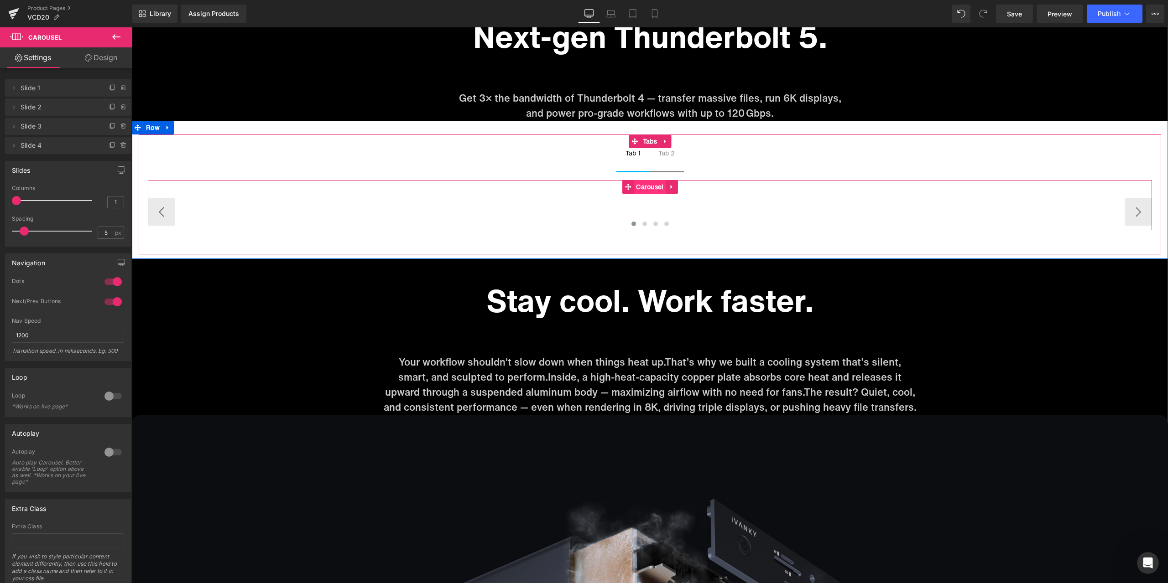
scroll to position [1755, 0]
click at [646, 189] on span "Carousel" at bounding box center [650, 188] width 32 height 14
click at [650, 225] on button at bounding box center [655, 223] width 11 height 9
click at [645, 224] on button at bounding box center [644, 223] width 11 height 9
click at [623, 223] on div at bounding box center [650, 225] width 1004 height 12
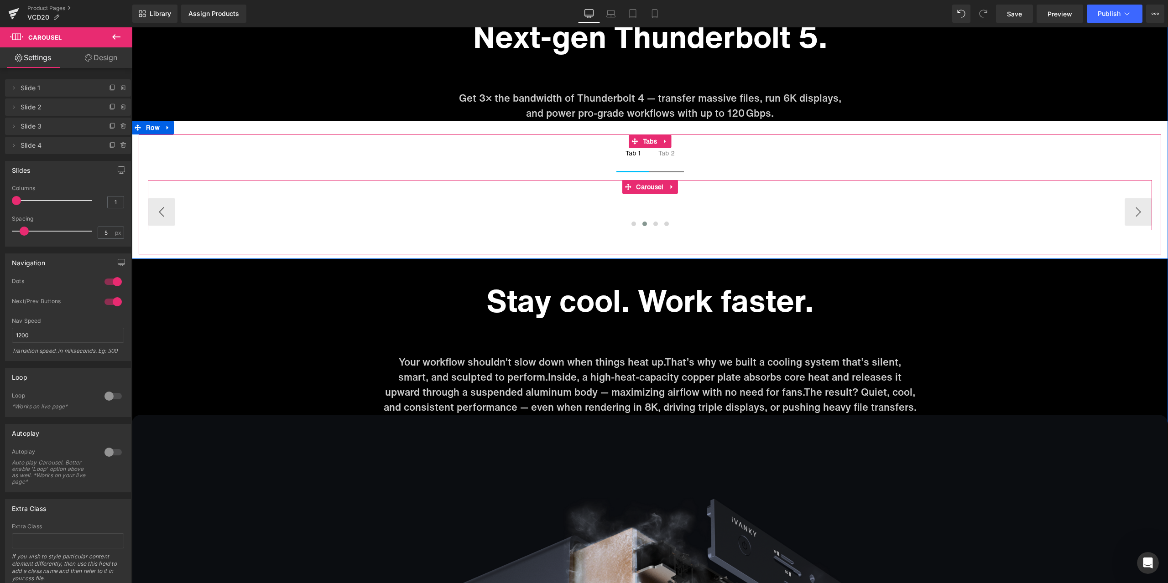
click at [639, 224] on button at bounding box center [644, 223] width 11 height 9
click at [631, 224] on span at bounding box center [633, 224] width 5 height 5
click at [664, 225] on span at bounding box center [666, 224] width 5 height 5
click at [881, 204] on div "Image Image Image Image" at bounding box center [912, 205] width 721 height 23
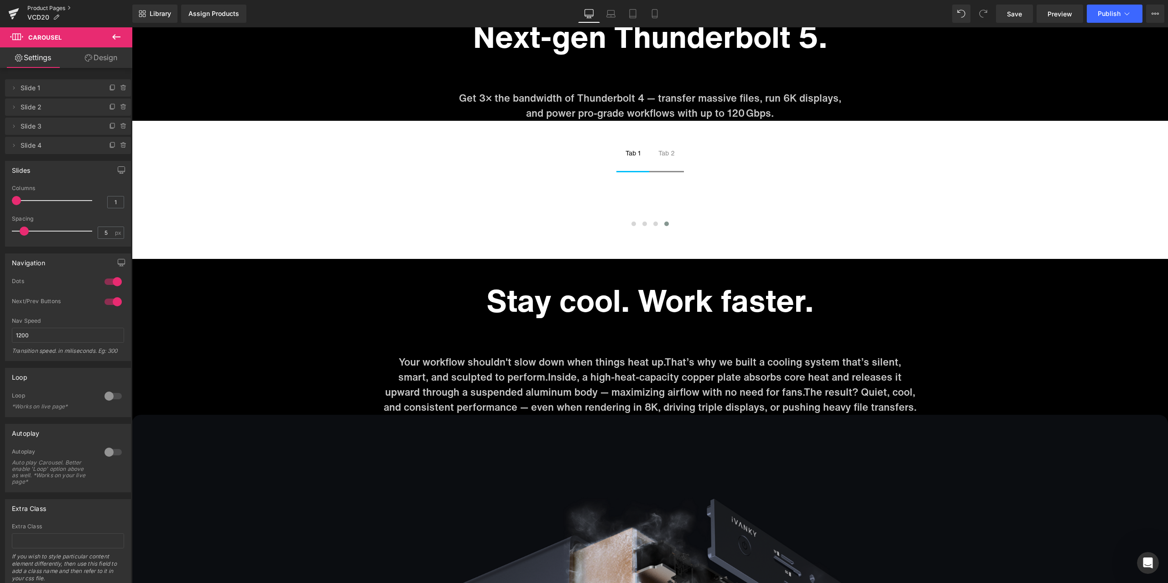
click at [54, 9] on link "Product Pages" at bounding box center [79, 8] width 105 height 7
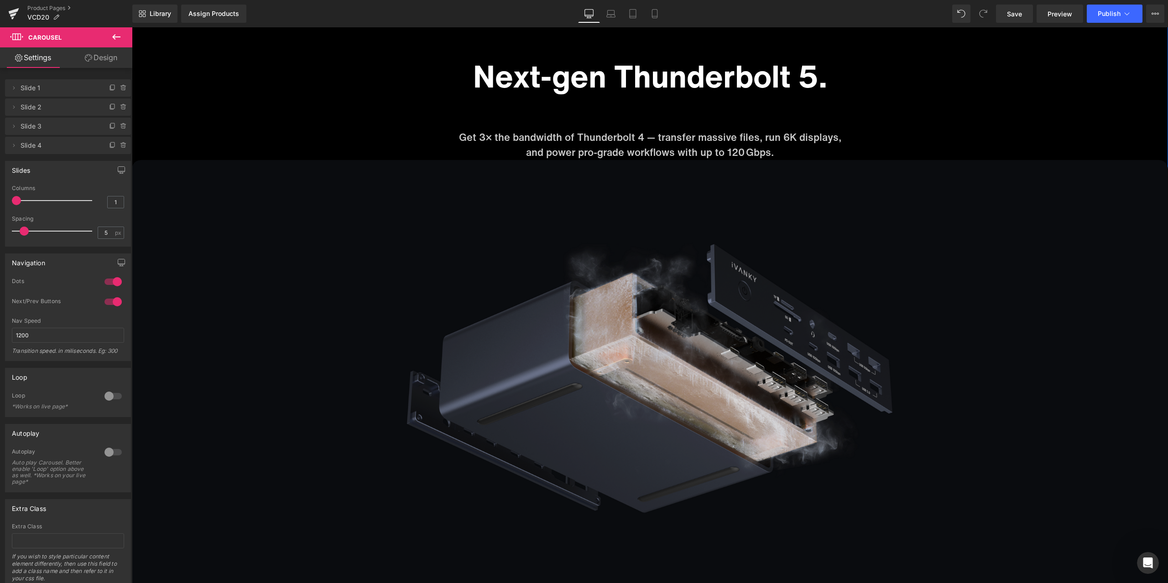
scroll to position [4767, 0]
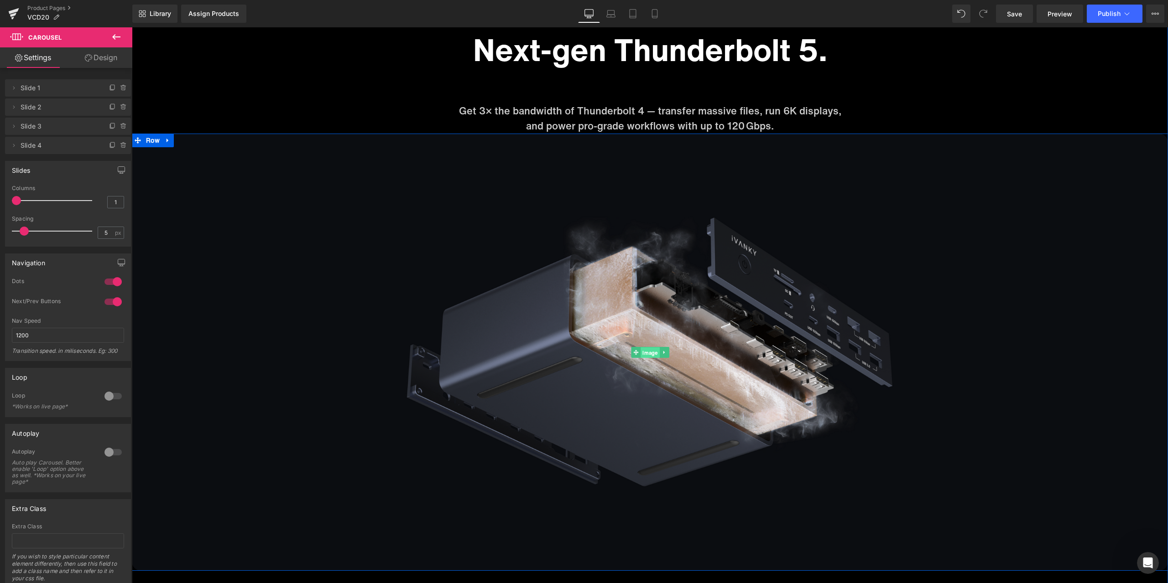
click at [645, 352] on span "Image" at bounding box center [649, 352] width 19 height 11
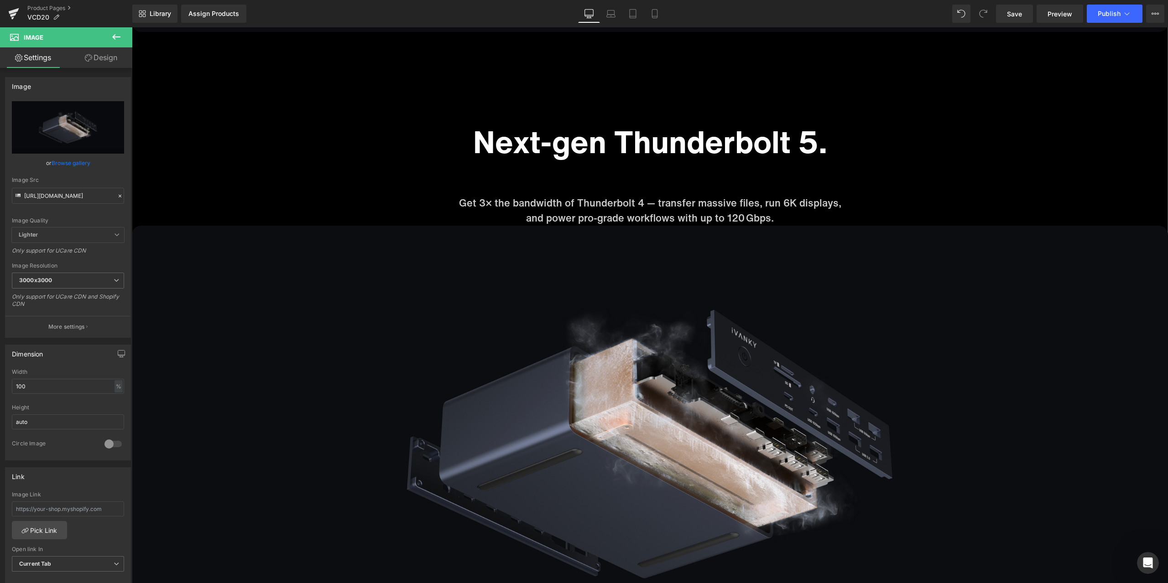
scroll to position [4676, 0]
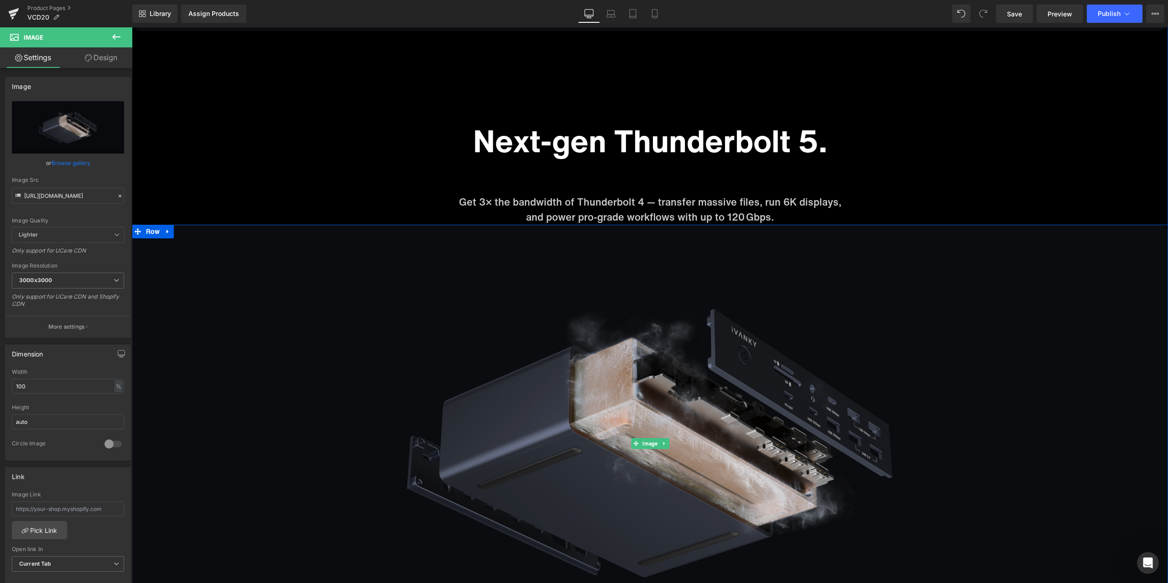
click at [658, 464] on img at bounding box center [650, 443] width 1036 height 437
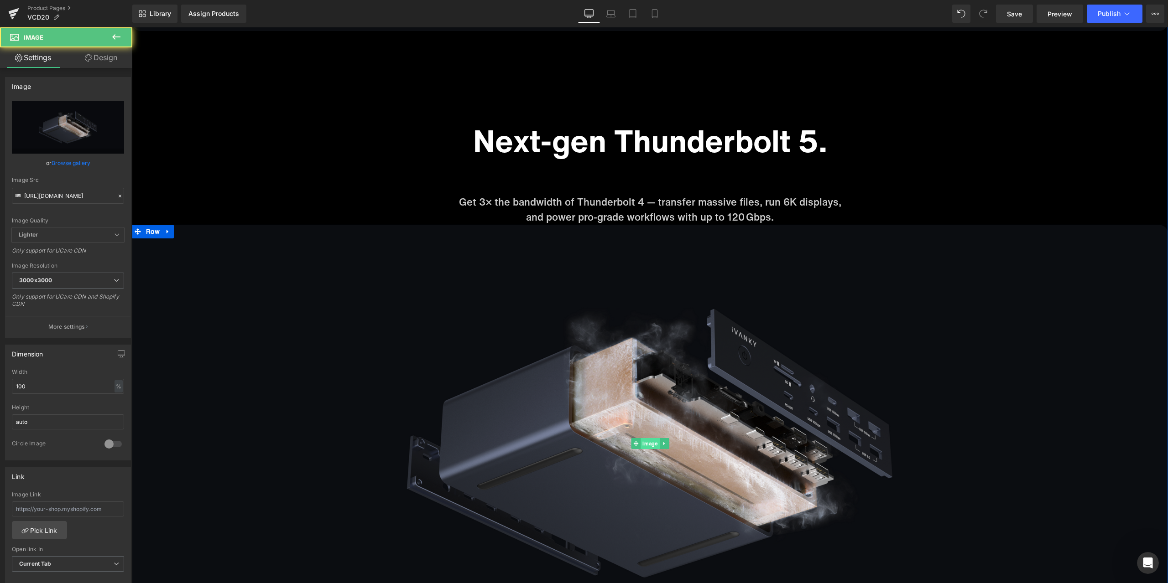
click at [646, 444] on span "Image" at bounding box center [649, 443] width 19 height 11
click at [649, 445] on span "Image" at bounding box center [649, 443] width 19 height 11
click at [117, 194] on icon at bounding box center [120, 196] width 6 height 6
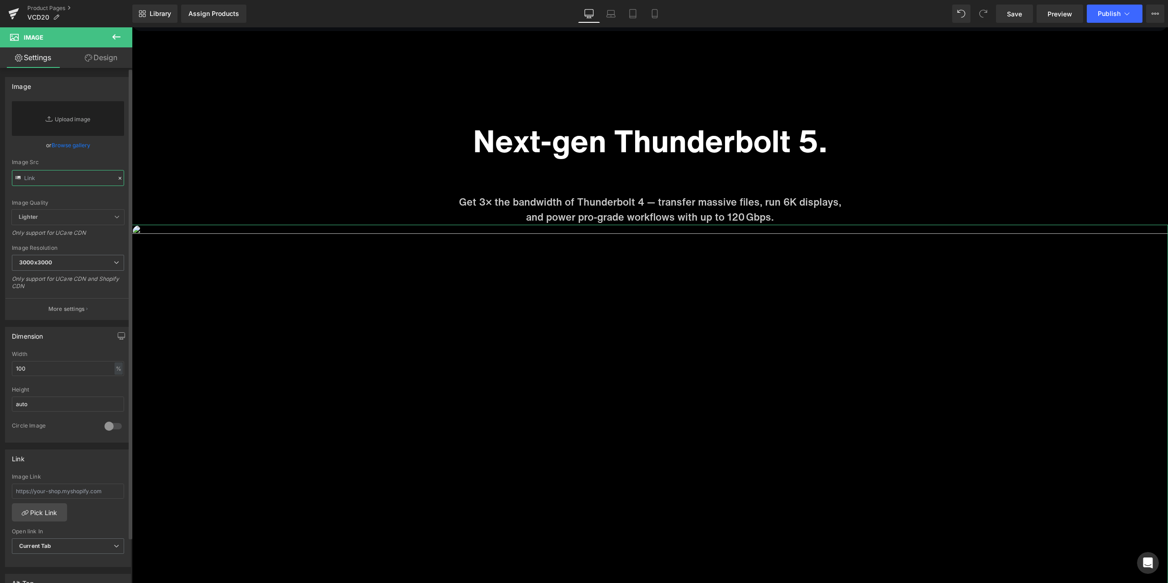
click at [83, 179] on input "text" at bounding box center [68, 178] width 112 height 16
paste input "[URL][DOMAIN_NAME]"
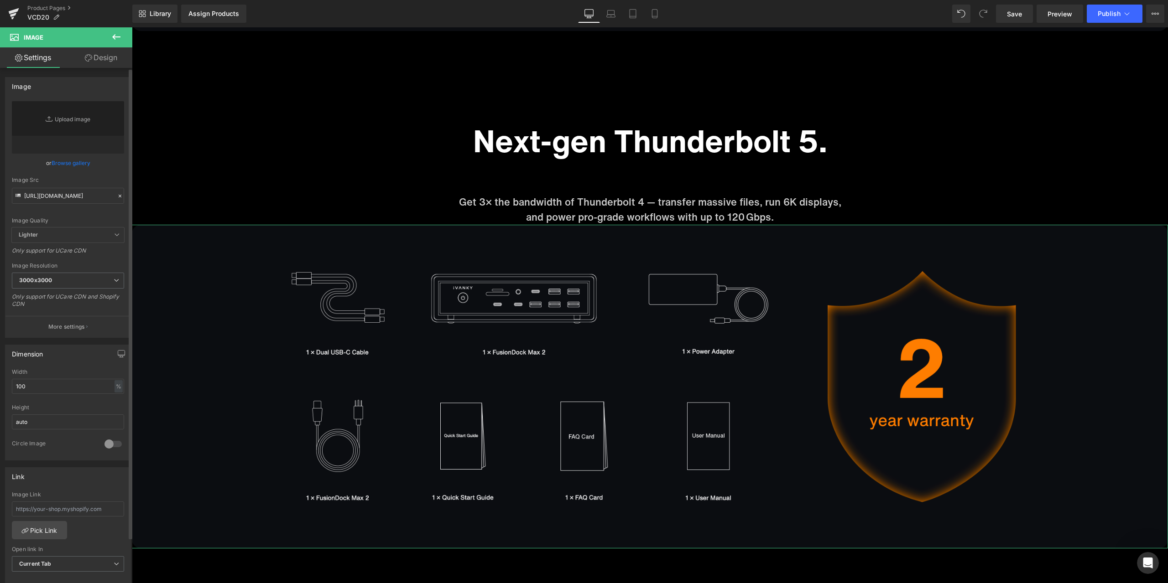
click at [116, 168] on div "Image Quality Lighter Lightest Lighter Lighter Lightest Only support for UCare …" at bounding box center [68, 164] width 112 height 126
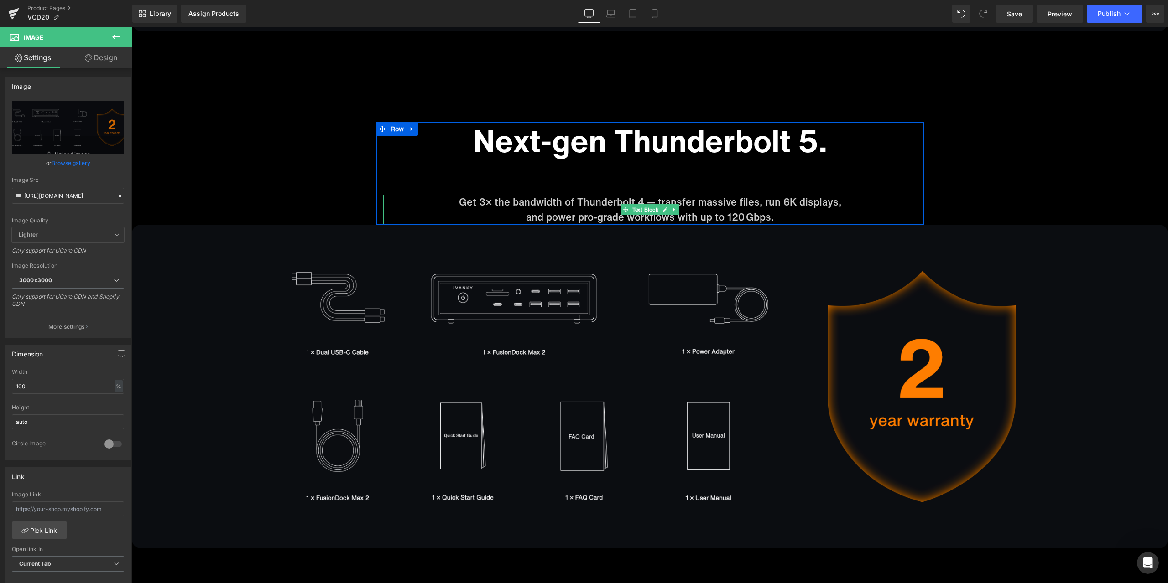
type input "[URL][DOMAIN_NAME]"
click at [117, 197] on icon at bounding box center [120, 196] width 6 height 6
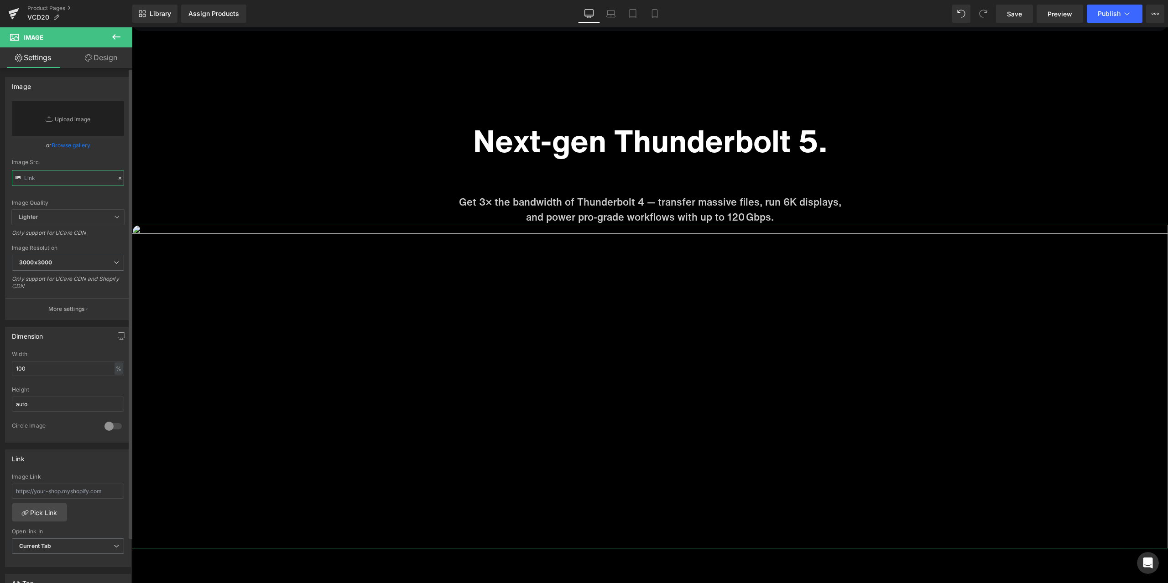
click at [86, 184] on input "text" at bounding box center [68, 178] width 112 height 16
paste input "[URL][DOMAIN_NAME]"
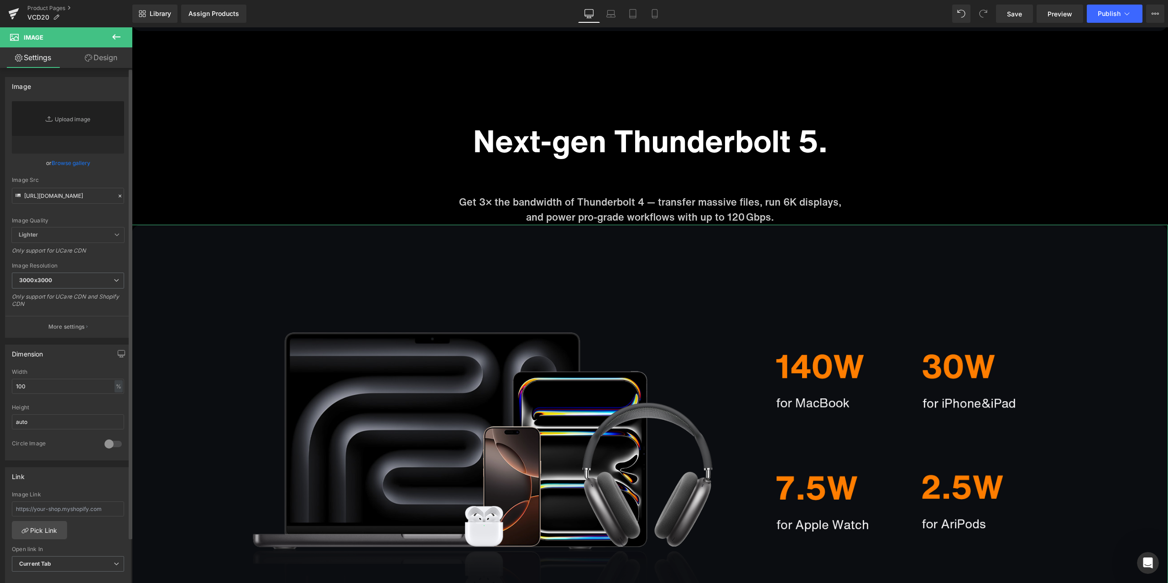
click at [116, 165] on div "or Browse gallery" at bounding box center [68, 163] width 112 height 10
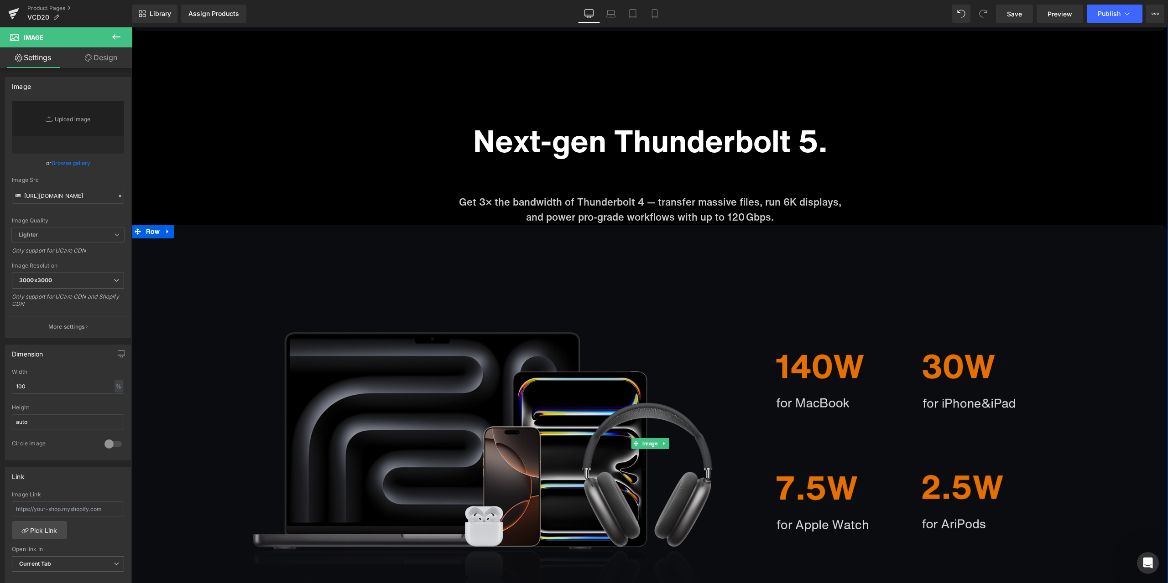
type input "[URL][DOMAIN_NAME]"
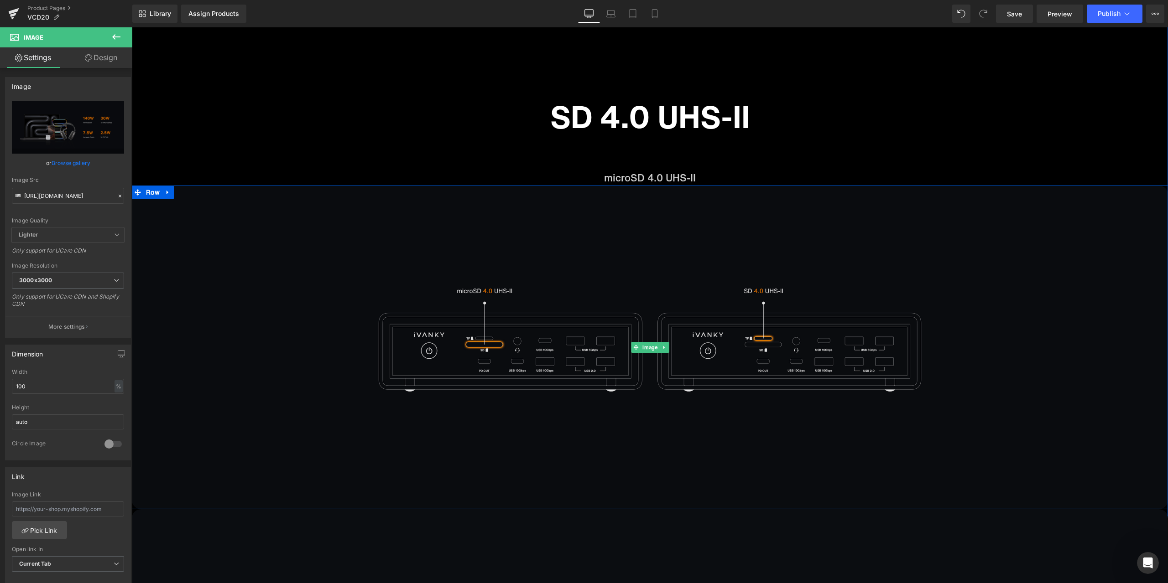
scroll to position [5360, 0]
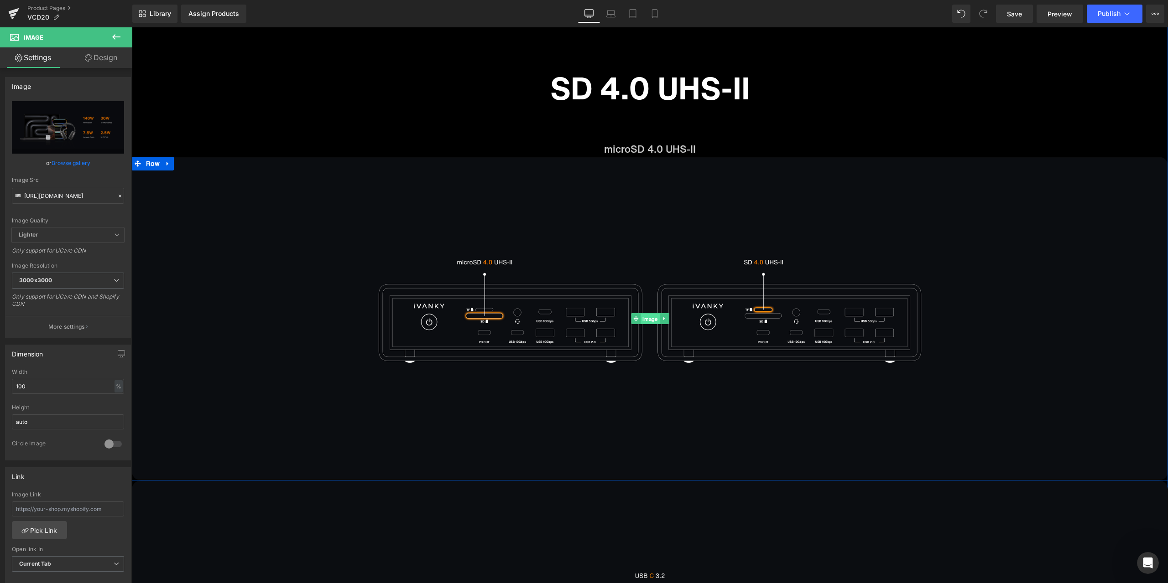
click at [644, 320] on span "Image" at bounding box center [649, 319] width 19 height 11
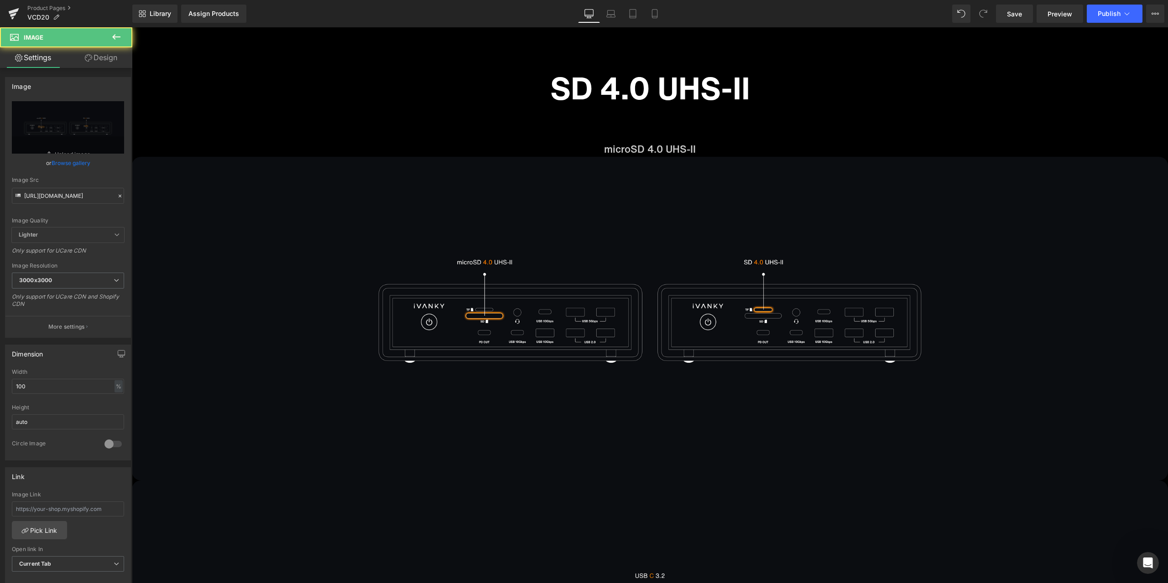
click at [123, 38] on button at bounding box center [116, 37] width 32 height 20
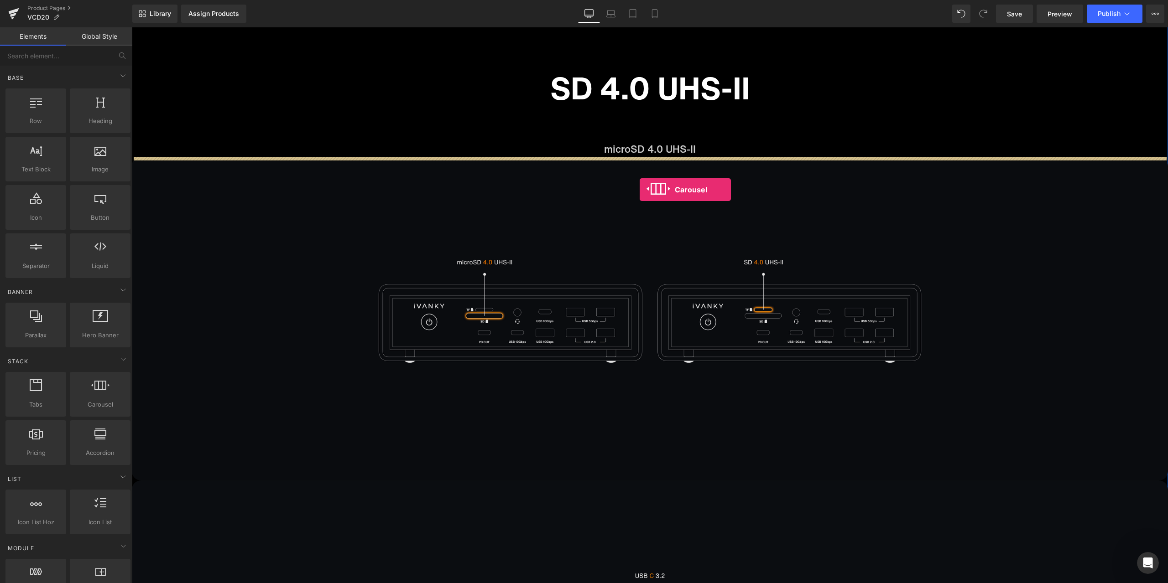
drag, startPoint x: 235, startPoint y: 413, endPoint x: 640, endPoint y: 185, distance: 464.9
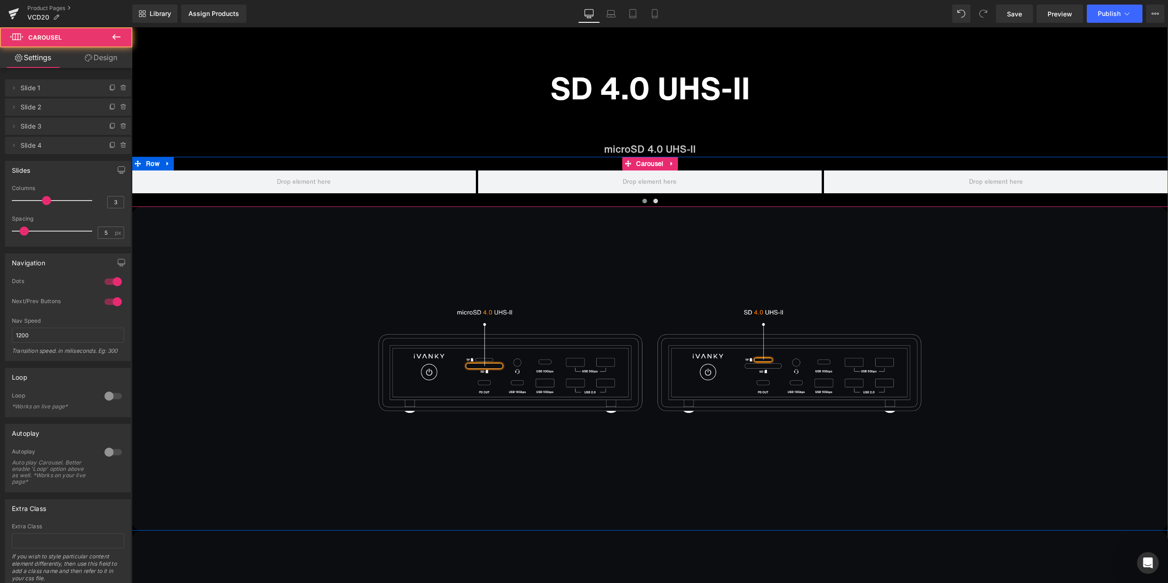
scroll to position [5670, 0]
click at [651, 165] on span "Carousel" at bounding box center [650, 164] width 32 height 14
drag, startPoint x: 110, startPoint y: 203, endPoint x: 117, endPoint y: 202, distance: 6.4
click at [117, 202] on input "3" at bounding box center [116, 202] width 16 height 11
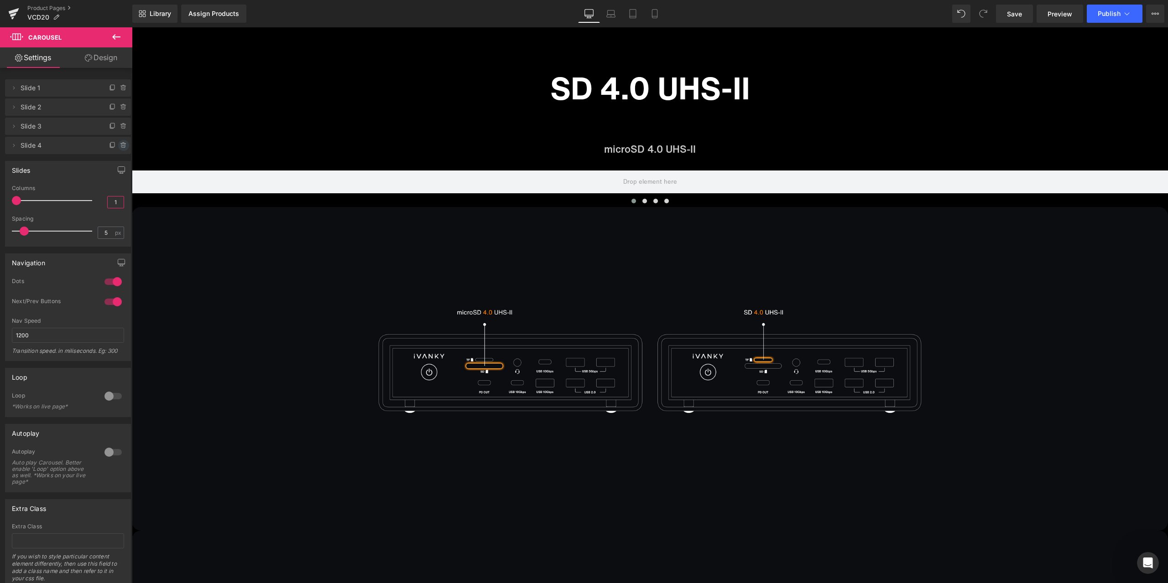
type input "1"
click at [121, 141] on span at bounding box center [123, 145] width 11 height 11
click at [115, 149] on button "Delete" at bounding box center [113, 146] width 29 height 12
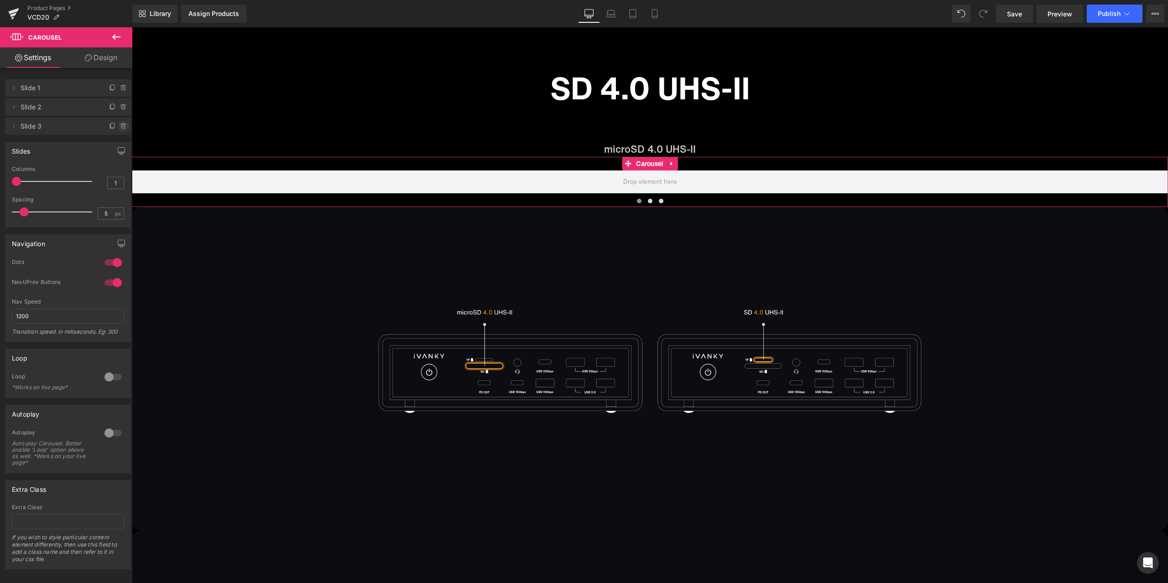
click at [120, 125] on icon at bounding box center [123, 126] width 7 height 7
click at [117, 130] on button "Delete" at bounding box center [113, 127] width 29 height 12
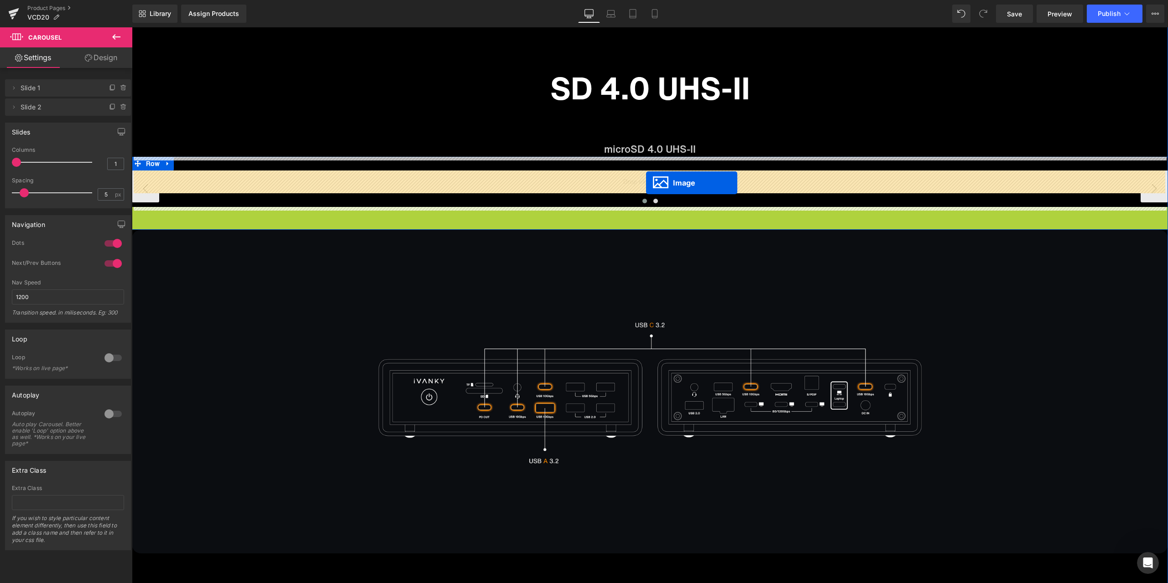
drag, startPoint x: 643, startPoint y: 368, endPoint x: 646, endPoint y: 183, distance: 184.8
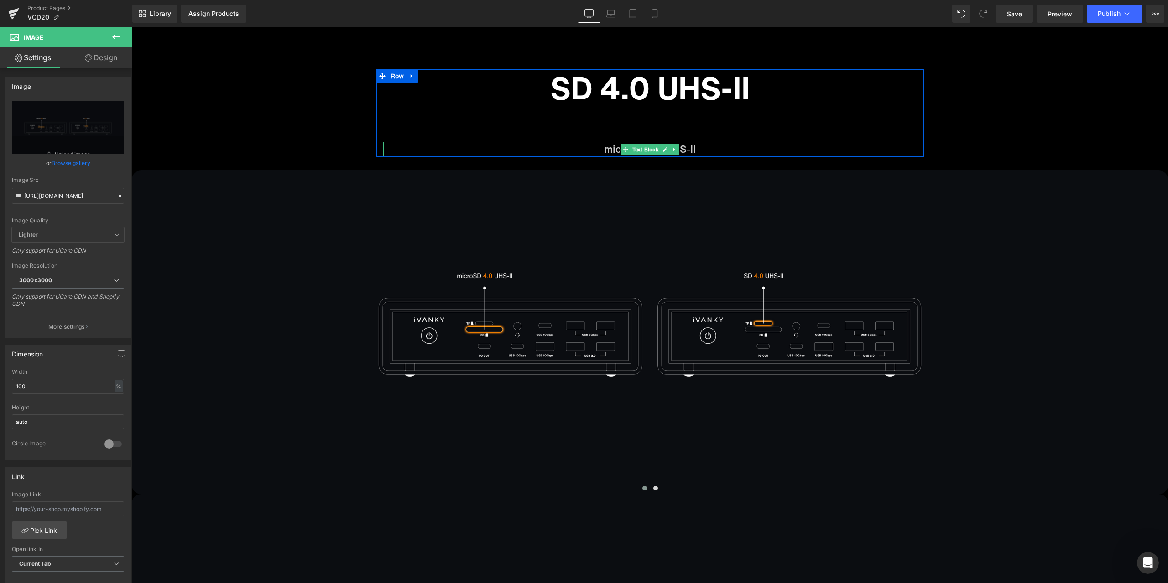
click at [765, 143] on div at bounding box center [650, 143] width 534 height 2
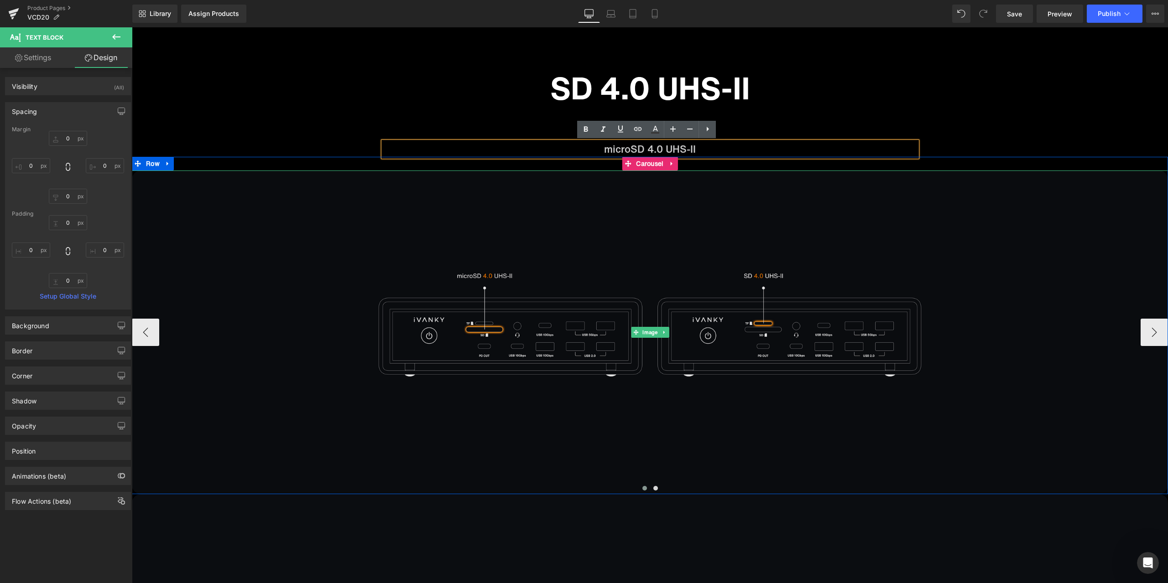
click at [679, 330] on img at bounding box center [650, 333] width 1036 height 324
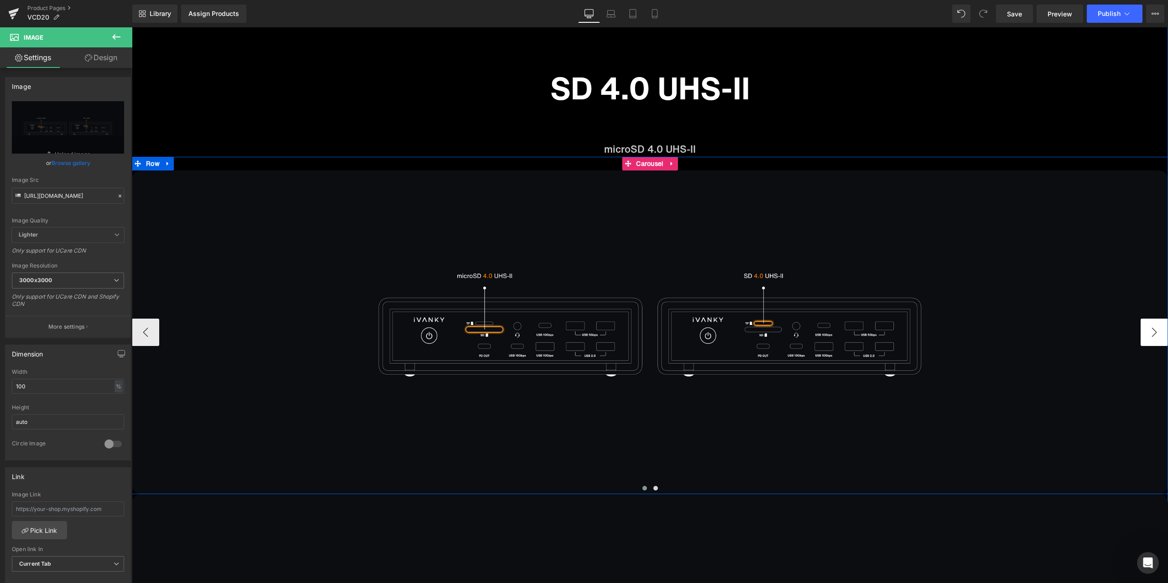
click at [1149, 340] on button "›" at bounding box center [1153, 332] width 27 height 27
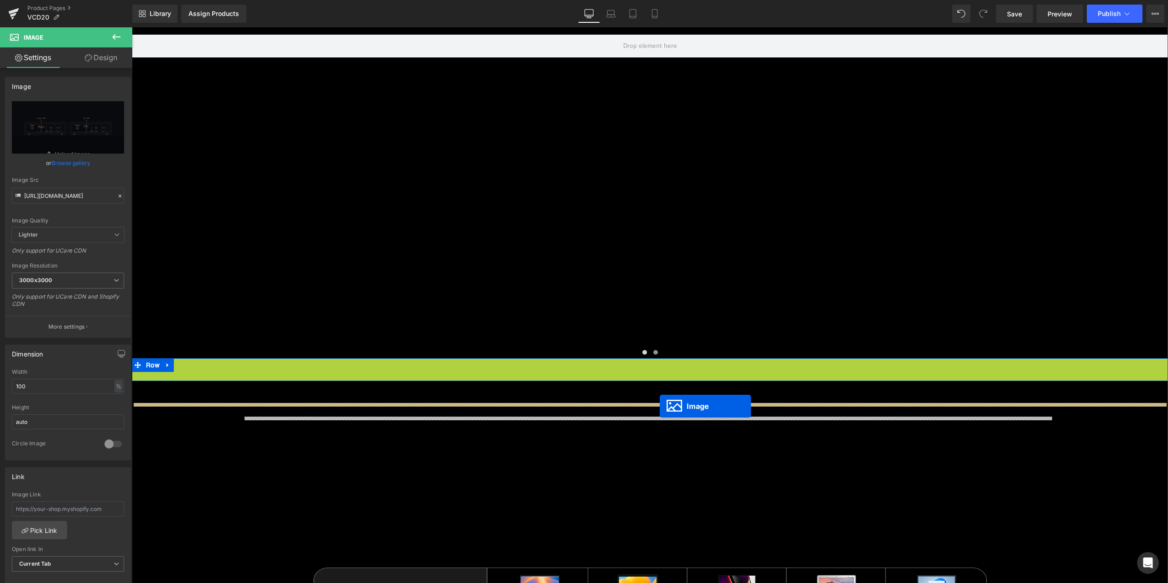
scroll to position [5716, 0]
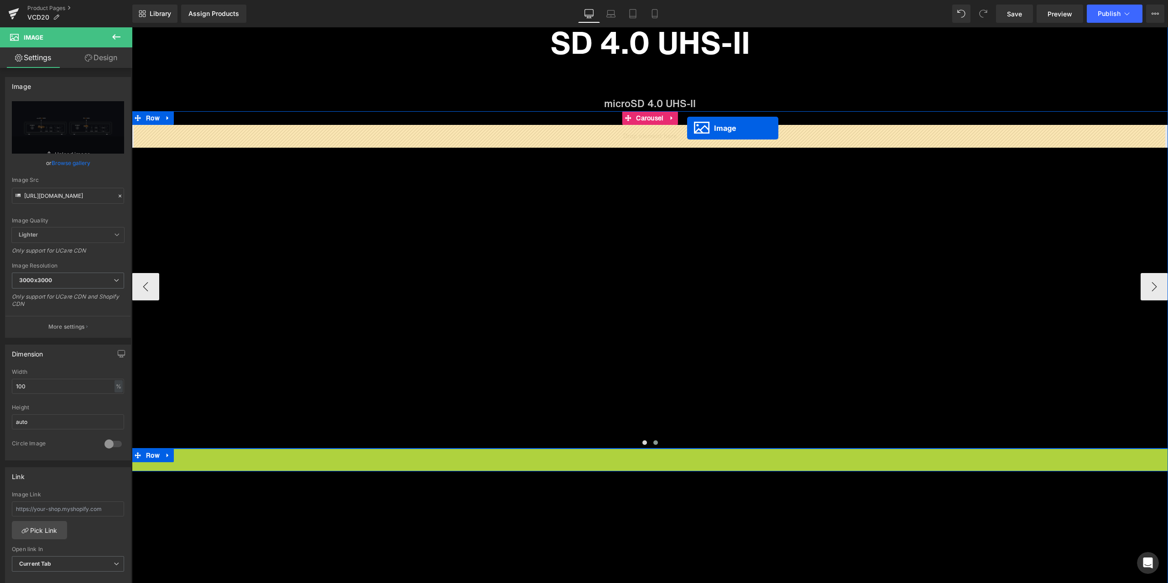
drag, startPoint x: 644, startPoint y: 470, endPoint x: 687, endPoint y: 129, distance: 343.4
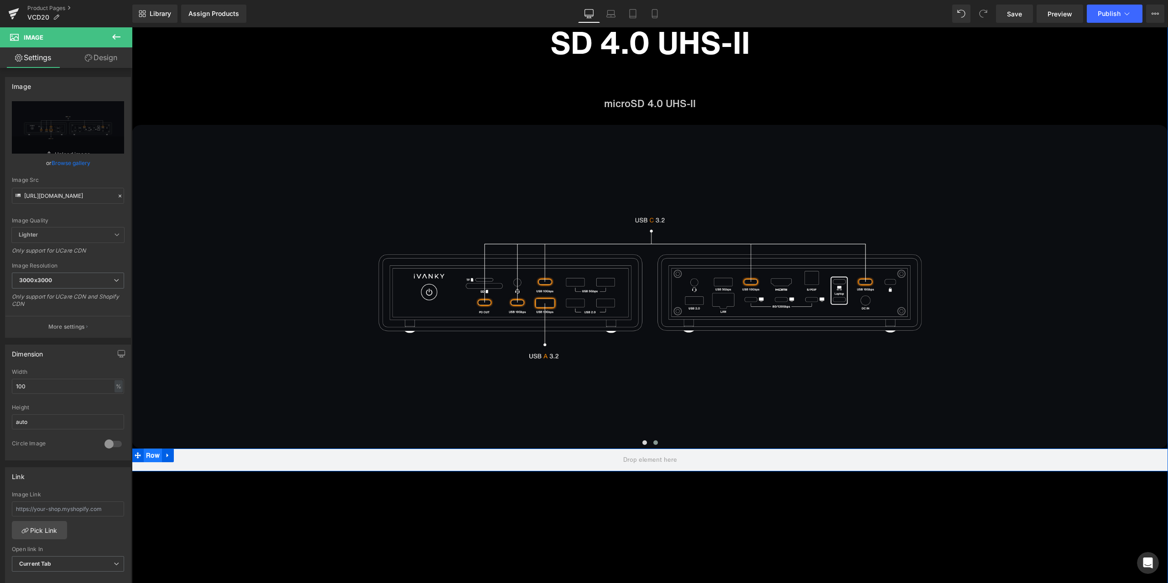
click at [150, 457] on ul "Row" at bounding box center [153, 456] width 42 height 14
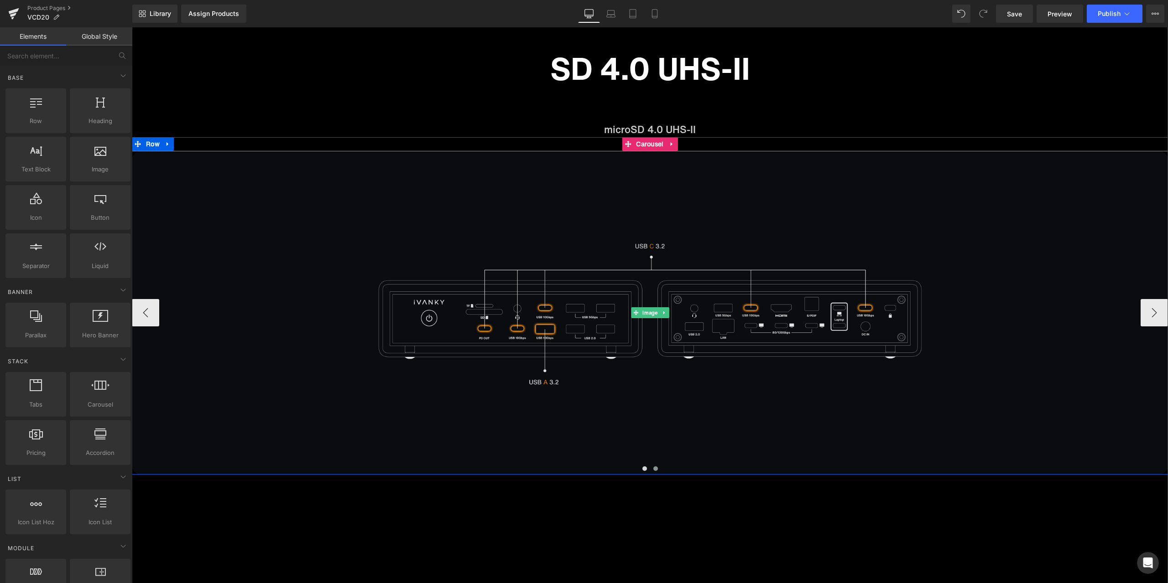
scroll to position [5670, 0]
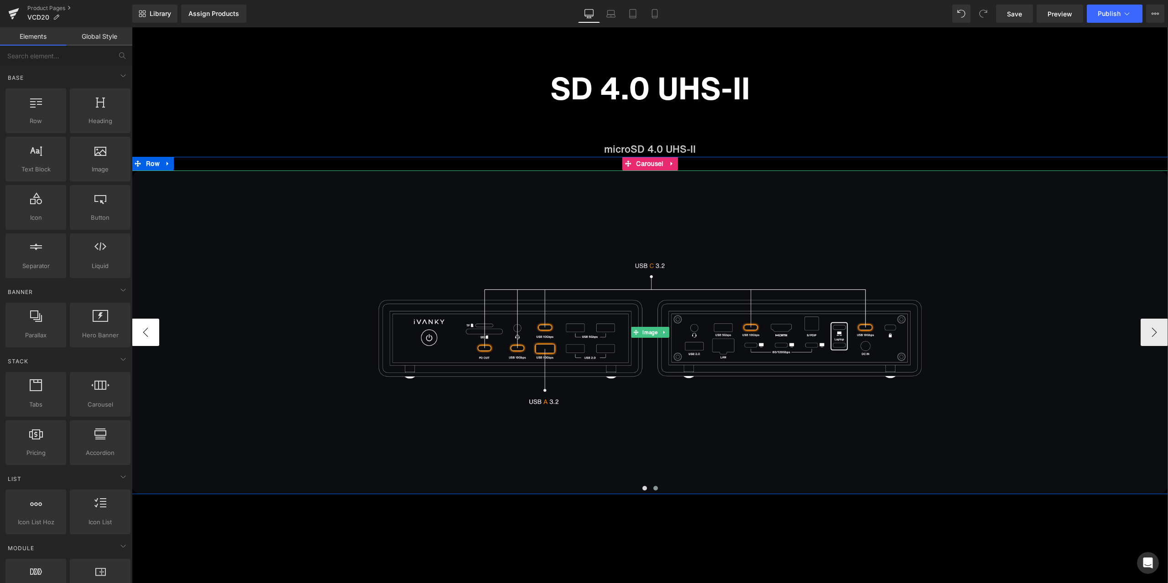
click at [156, 328] on button "‹" at bounding box center [145, 332] width 27 height 27
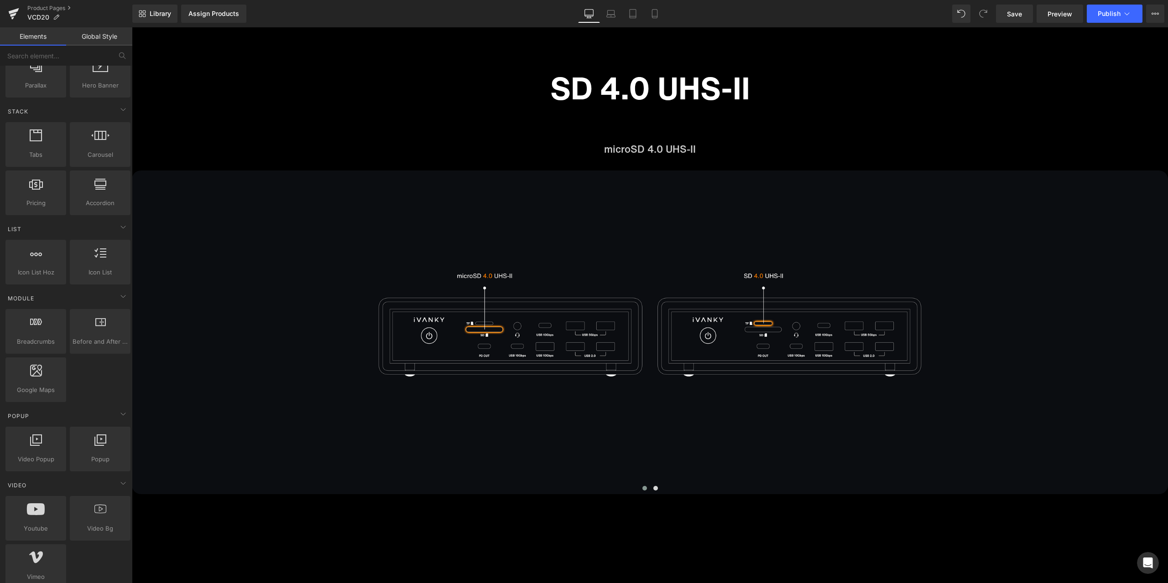
scroll to position [319, 0]
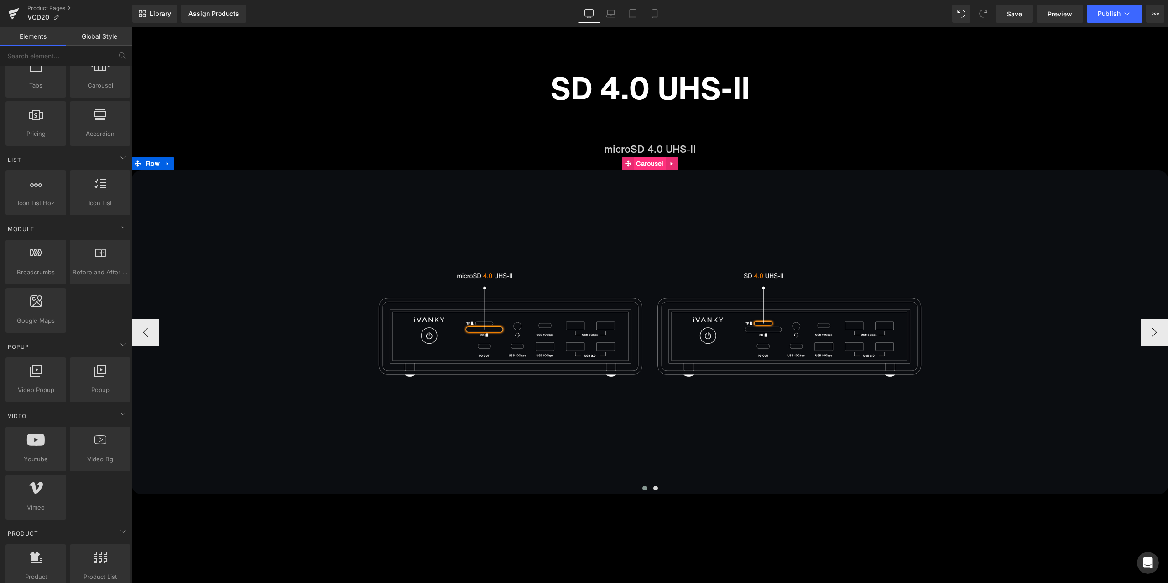
click at [640, 164] on span "Carousel" at bounding box center [650, 164] width 32 height 14
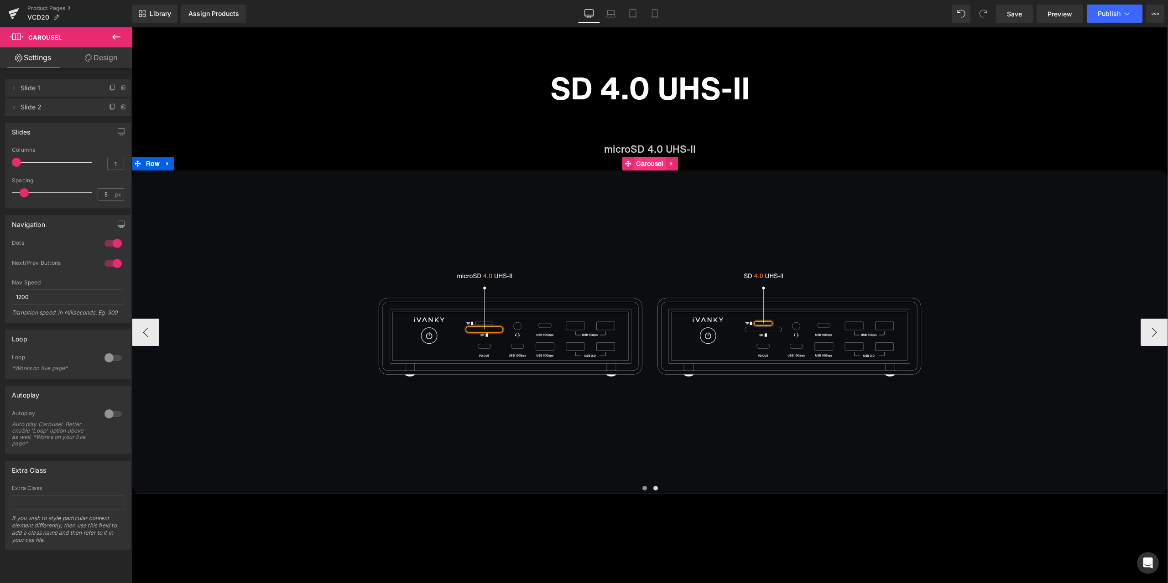
click at [648, 162] on span "Carousel" at bounding box center [650, 164] width 32 height 14
click at [1149, 563] on icon "打开 Intercom Messenger" at bounding box center [1148, 563] width 6 height 7
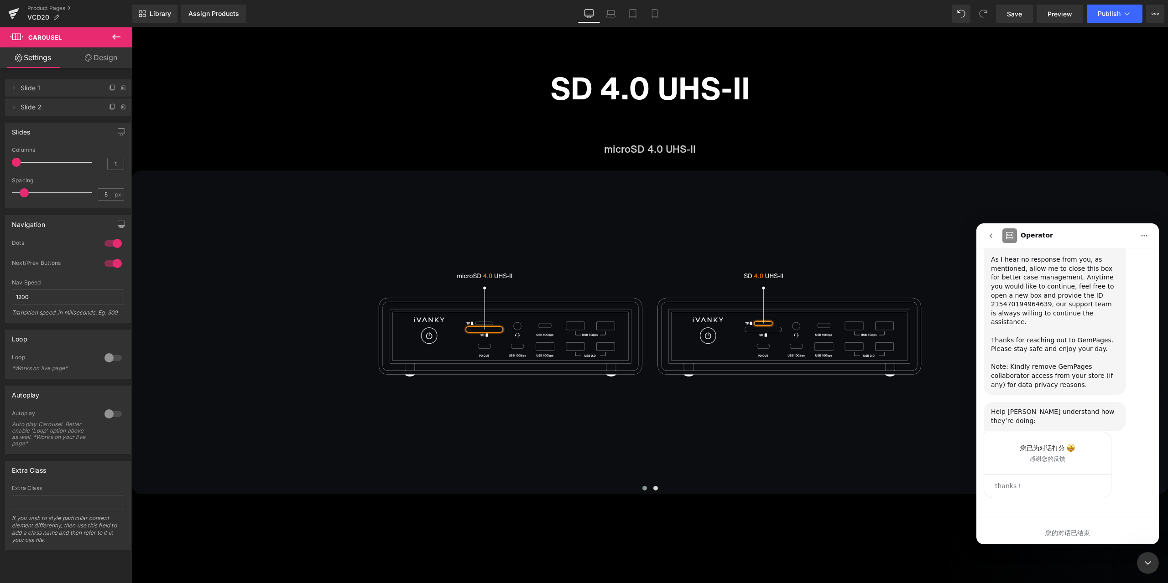
scroll to position [1755, 0]
click at [989, 231] on button "go back" at bounding box center [990, 235] width 17 height 17
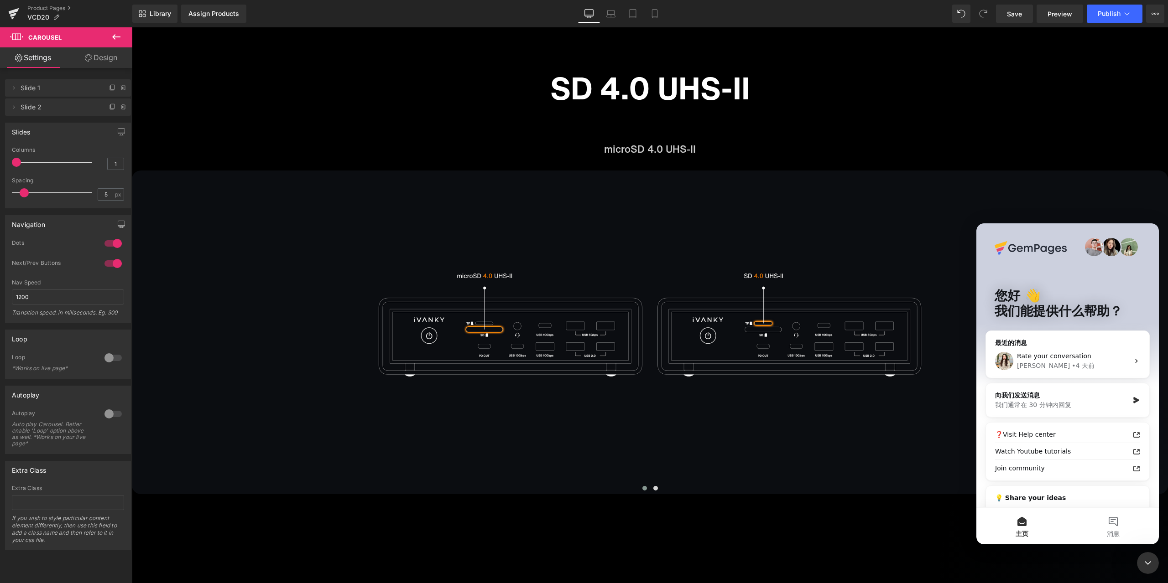
scroll to position [0, 0]
click at [1051, 394] on div "向我们发送消息" at bounding box center [1062, 396] width 134 height 10
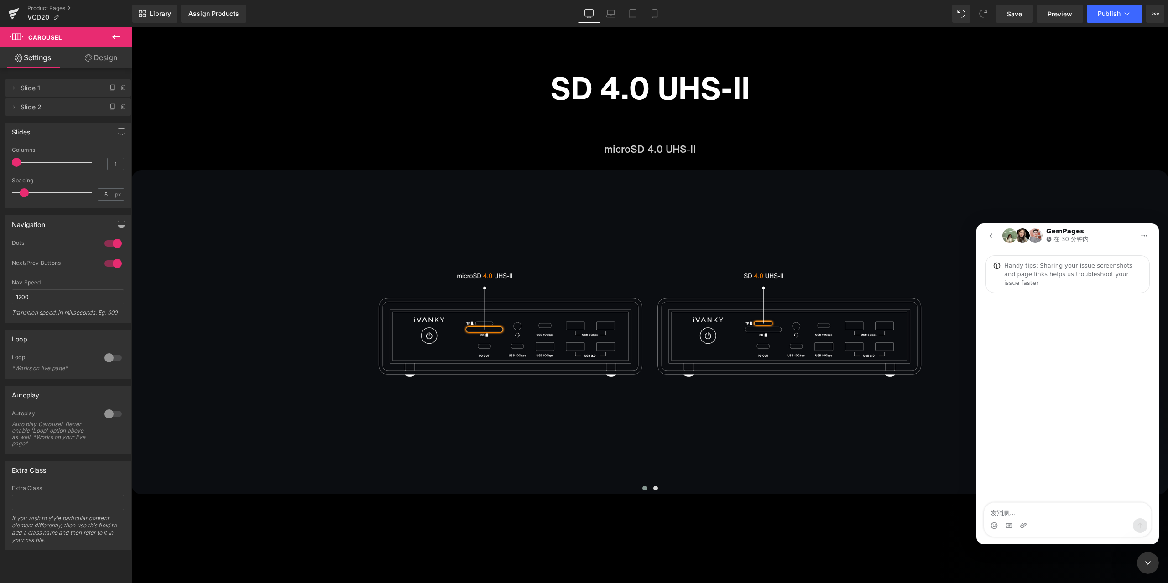
click at [1032, 514] on textarea "发消息..." at bounding box center [1067, 511] width 167 height 16
type textarea "hi"
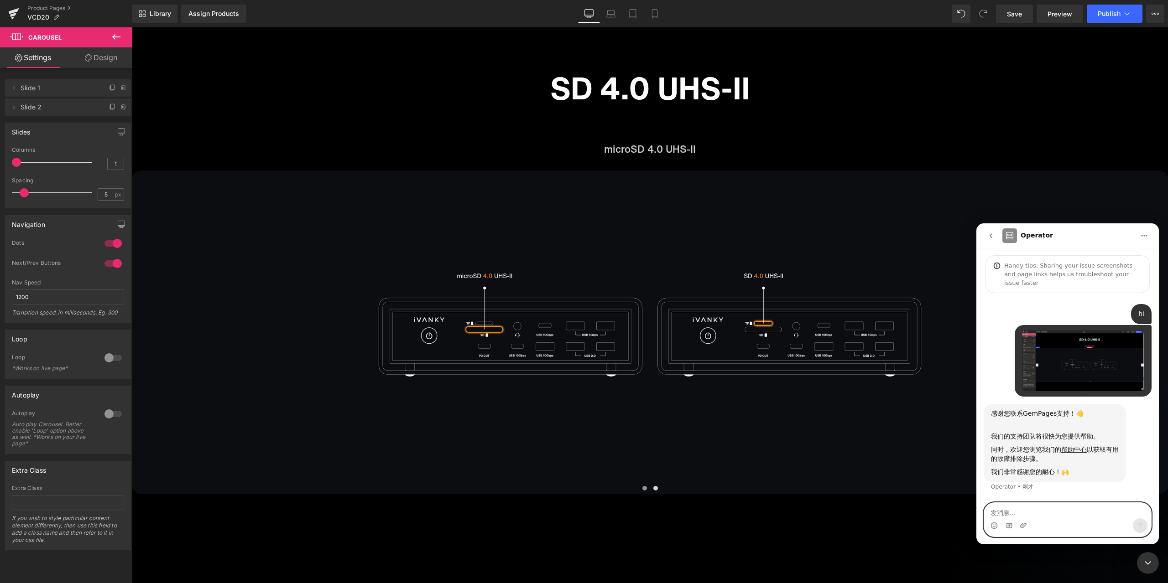
click at [1002, 508] on textarea "发消息..." at bounding box center [1067, 511] width 167 height 16
paste textarea "Can this section be set up so that the mouse scroll wheel can flip to the secon…"
type textarea "Can this section be set up so that the mouse scroll wheel can flip to the secon…"
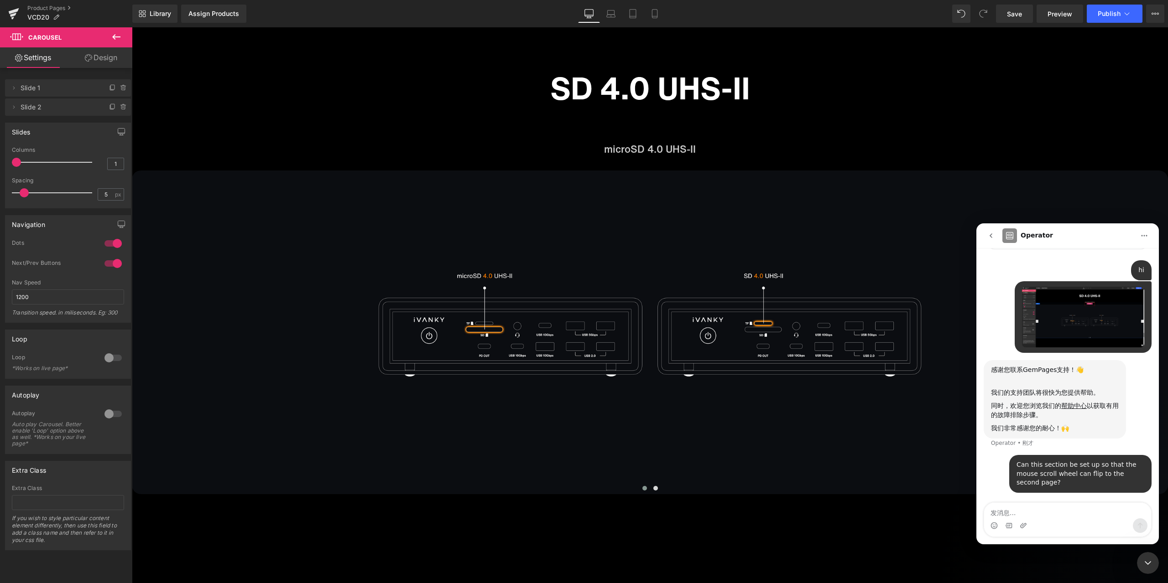
scroll to position [52, 0]
click at [852, 526] on div at bounding box center [584, 278] width 1168 height 556
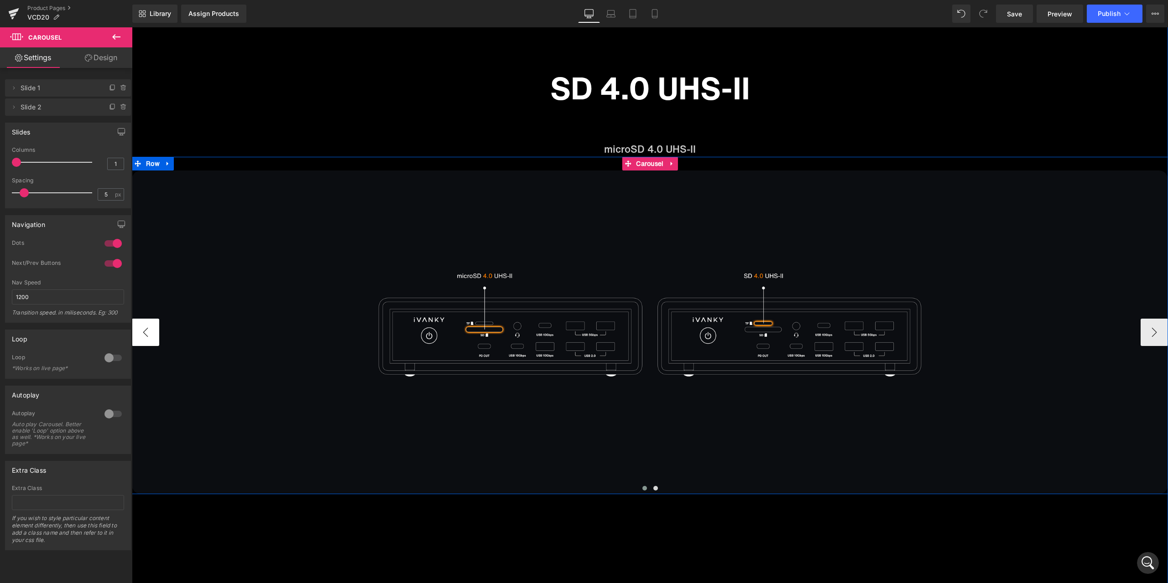
click at [154, 333] on button "‹" at bounding box center [145, 332] width 27 height 27
click at [151, 333] on button "‹" at bounding box center [145, 332] width 27 height 27
click at [146, 336] on button "‹" at bounding box center [145, 332] width 27 height 27
click at [1140, 330] on button "›" at bounding box center [1153, 332] width 27 height 27
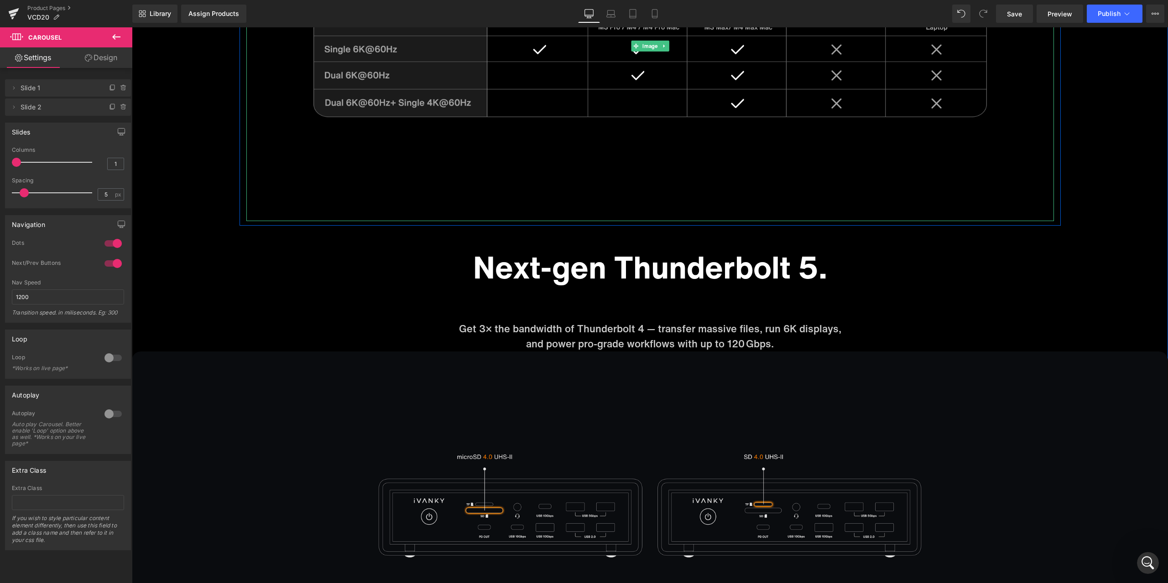
scroll to position [6400, 0]
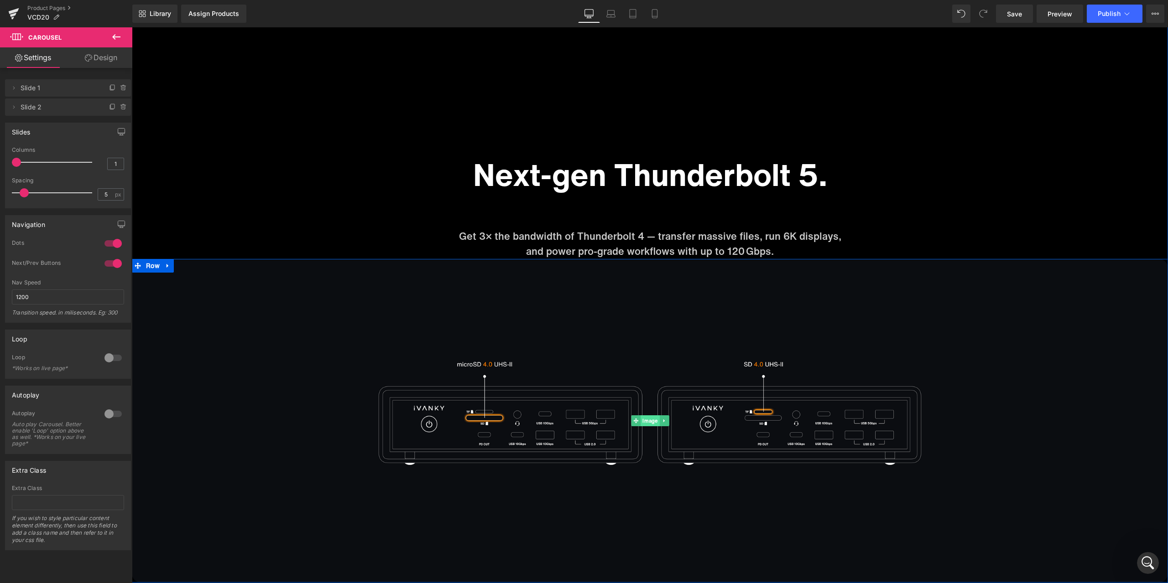
click at [649, 422] on span "Image" at bounding box center [649, 421] width 19 height 11
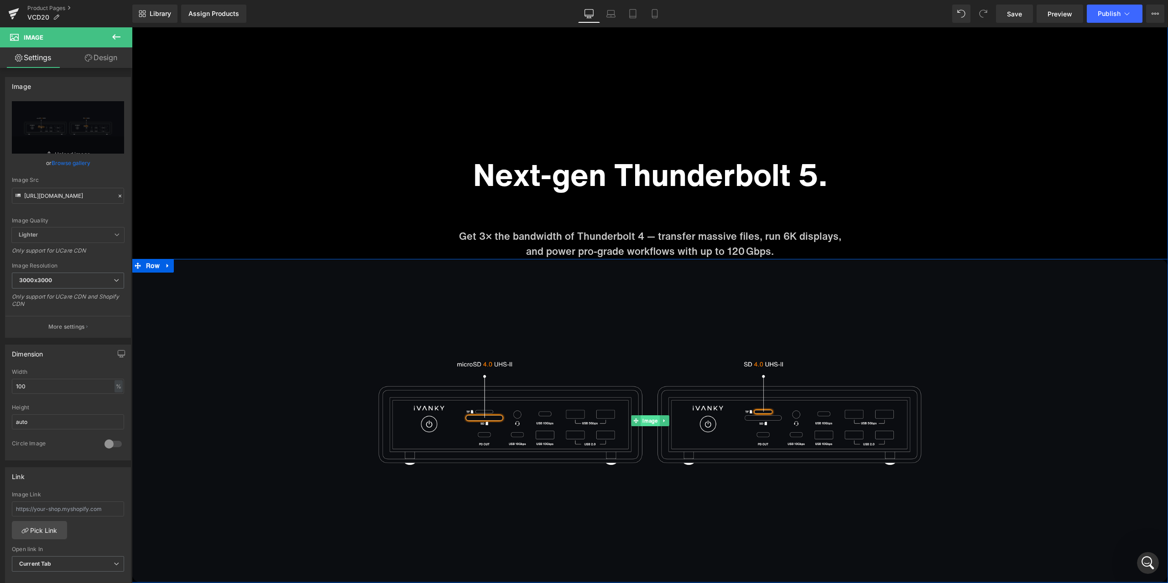
click at [651, 420] on span "Image" at bounding box center [649, 421] width 19 height 11
click at [117, 195] on icon at bounding box center [120, 196] width 6 height 6
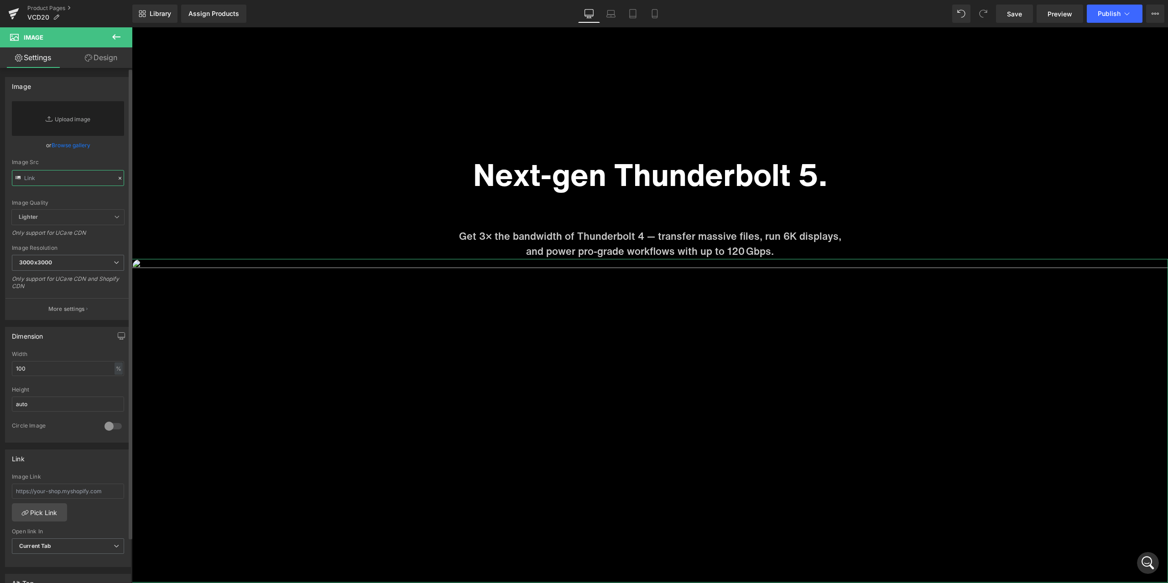
click at [76, 180] on input "text" at bounding box center [68, 178] width 112 height 16
paste input "[URL][DOMAIN_NAME]"
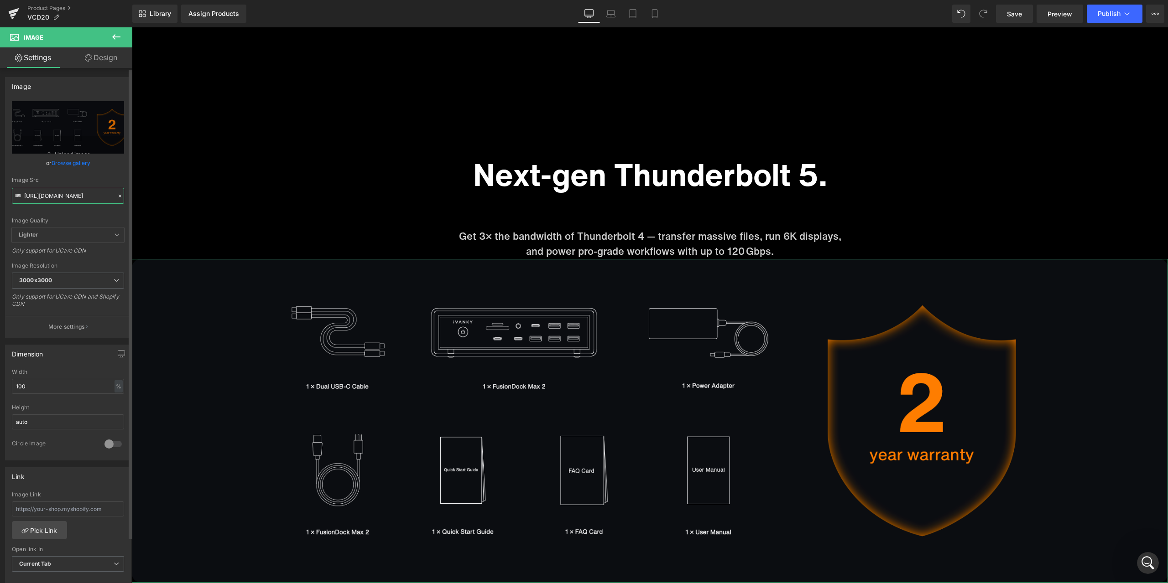
type input "[URL][DOMAIN_NAME]"
click at [109, 175] on div "Image Quality Lighter Lightest Lighter Lighter Lightest Only support for UCare …" at bounding box center [68, 164] width 112 height 126
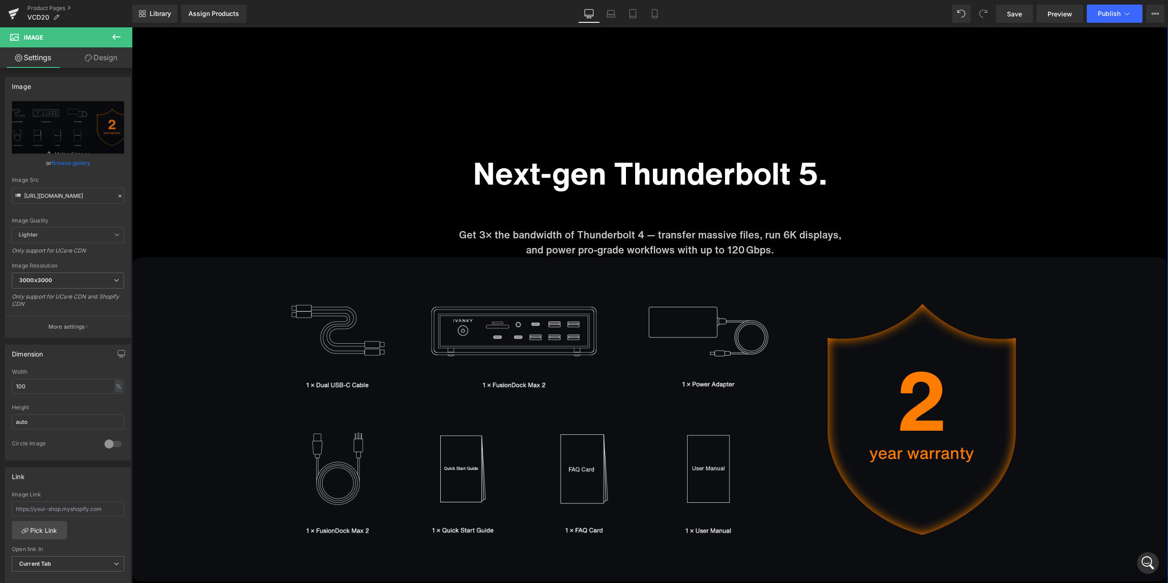
scroll to position [6400, 0]
click at [1009, 16] on span "Save" at bounding box center [1014, 14] width 15 height 10
click at [56, 8] on link "Product Pages" at bounding box center [79, 8] width 105 height 7
